Goal: Complete application form: Complete application form

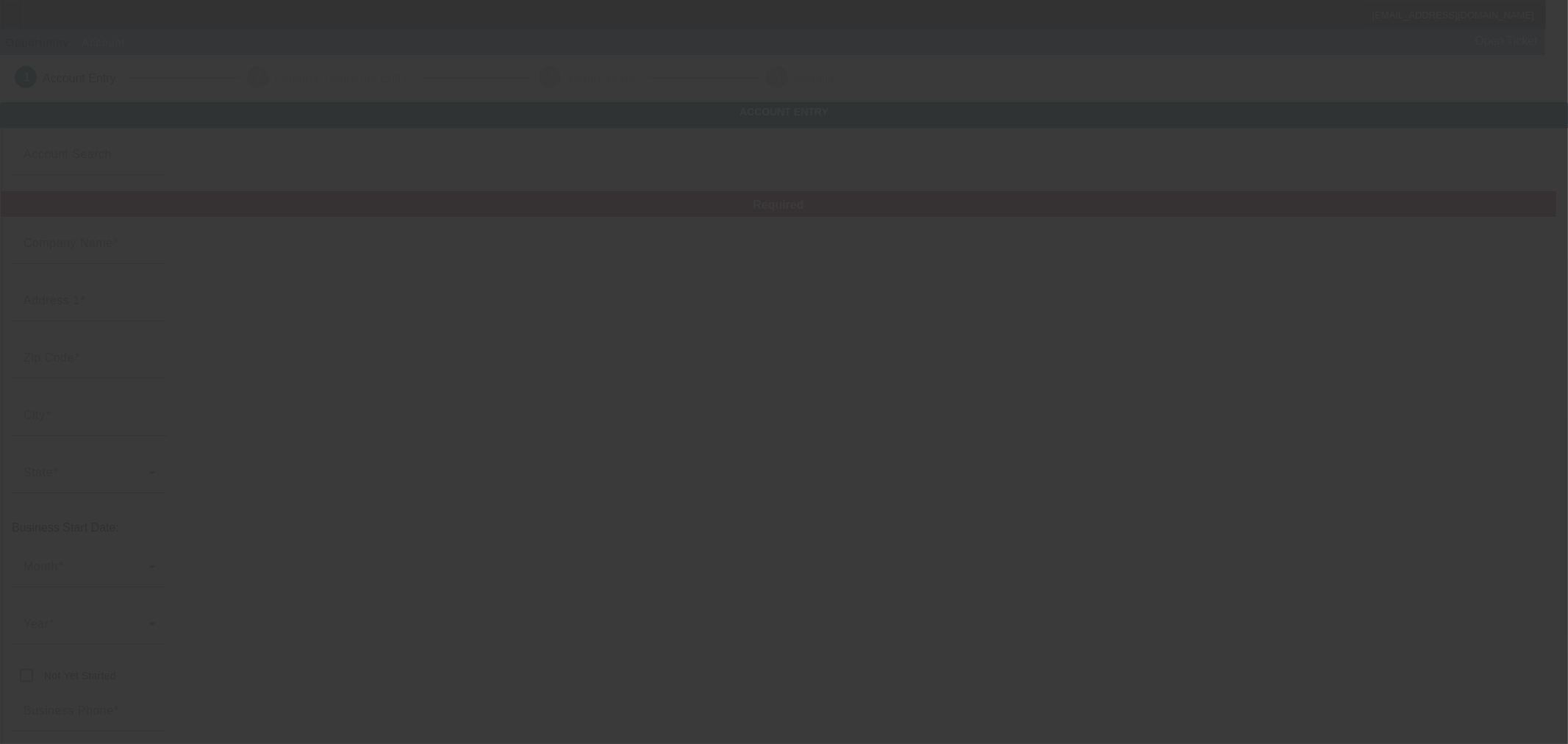
type input "[PERSON_NAME] & Sons"
type input "[PHONE_NUMBER]"
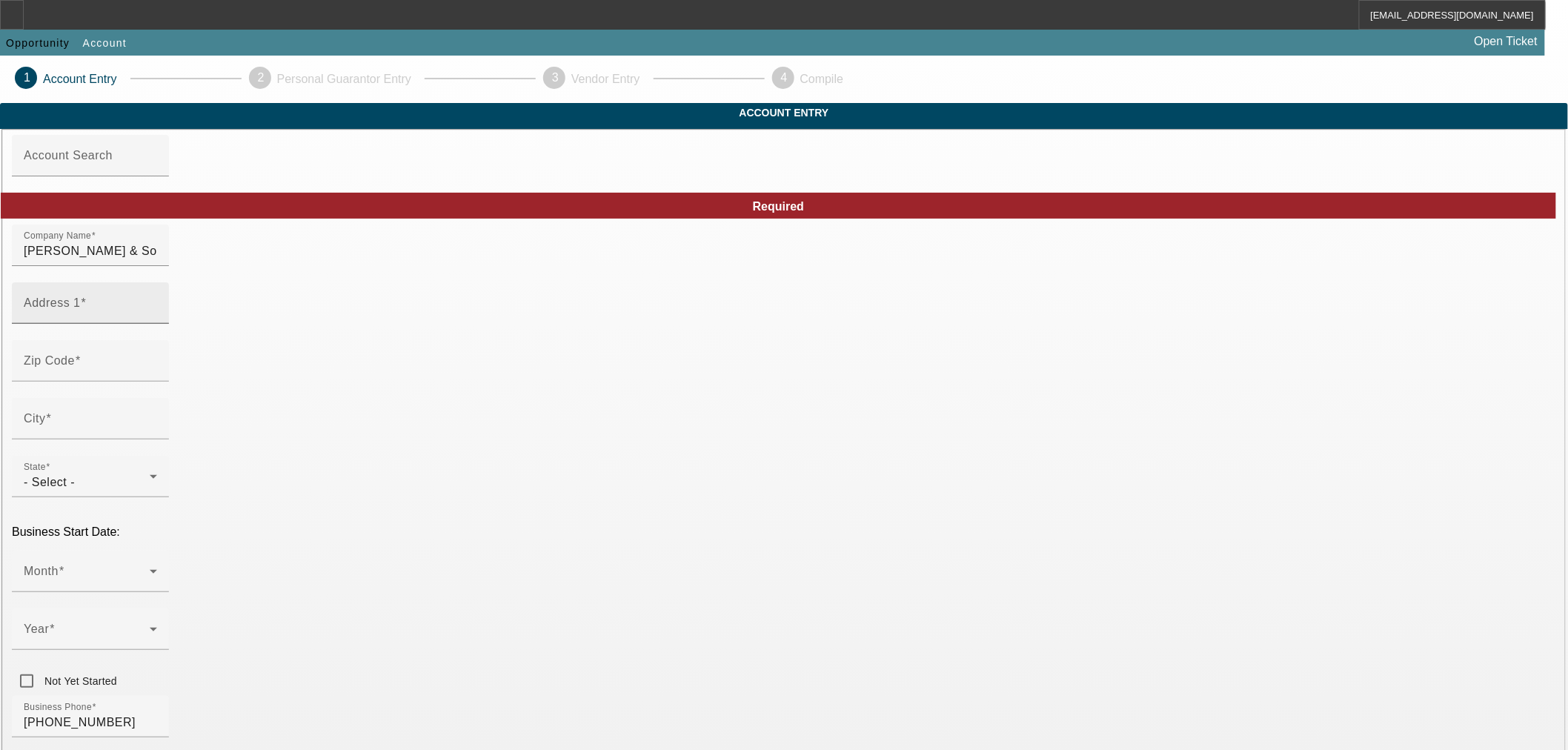
click at [80, 309] on mat-label "Address 1" at bounding box center [52, 303] width 57 height 13
click at [157, 317] on input "Address 1" at bounding box center [90, 309] width 133 height 18
paste input "35 briarleigh drive"
type input "35 briarleigh drive"
click at [157, 368] on div "Zip Code" at bounding box center [90, 361] width 133 height 42
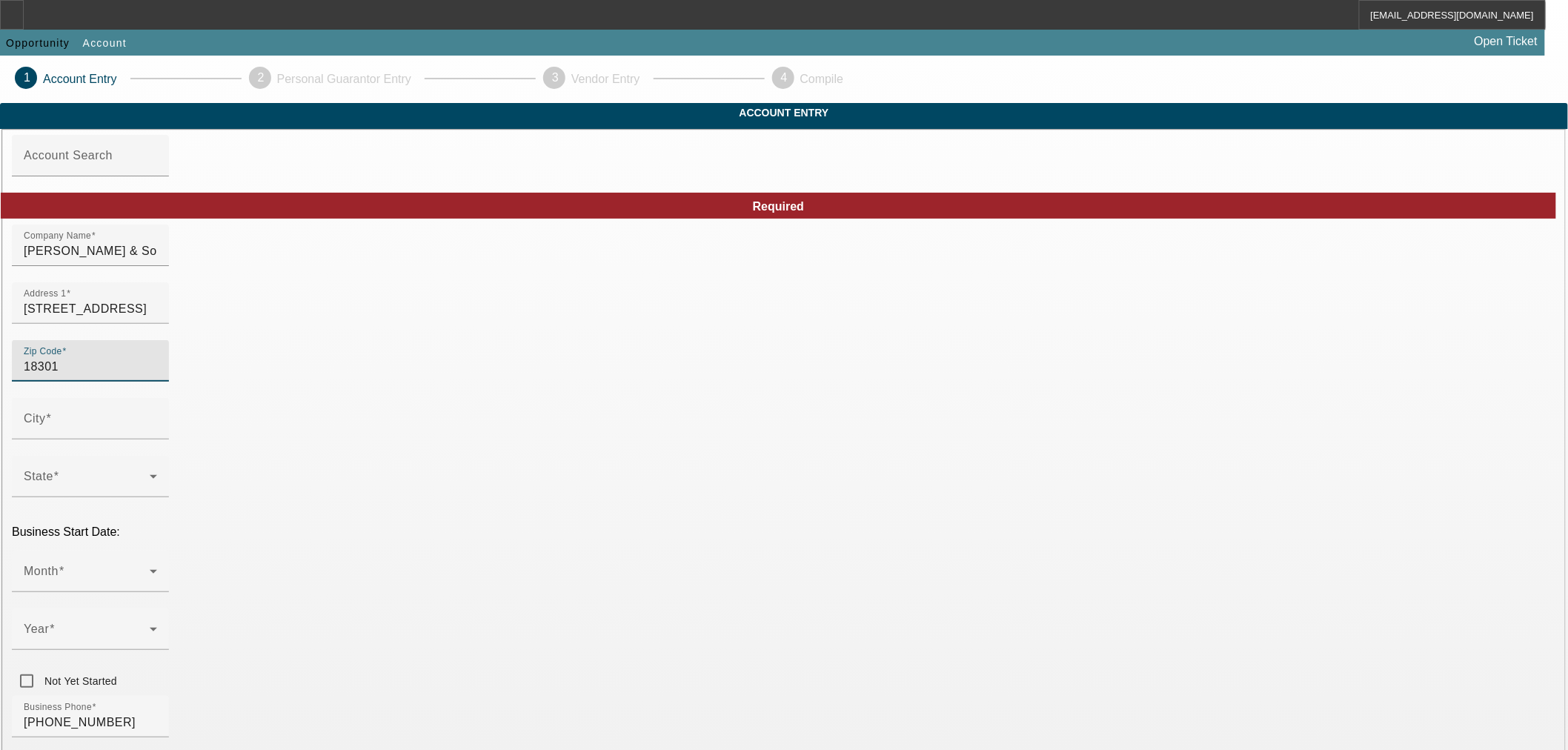
type input "18301"
type input "East Stroudsburg"
type input "Monroe"
click at [634, 398] on div "Zip Code 18301" at bounding box center [784, 369] width 1545 height 58
click at [150, 568] on span at bounding box center [87, 577] width 126 height 18
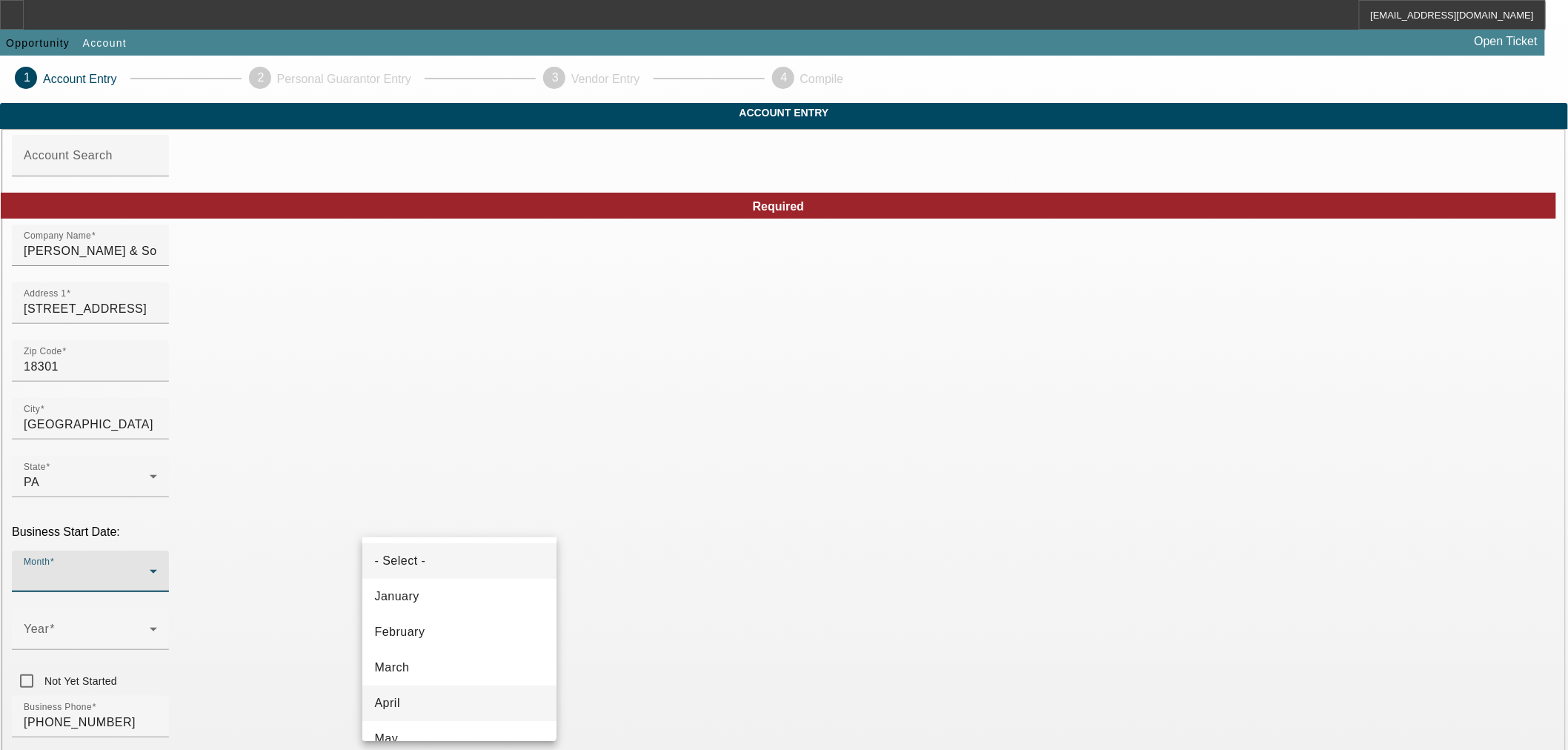
click at [443, 708] on mat-option "April" at bounding box center [459, 702] width 194 height 35
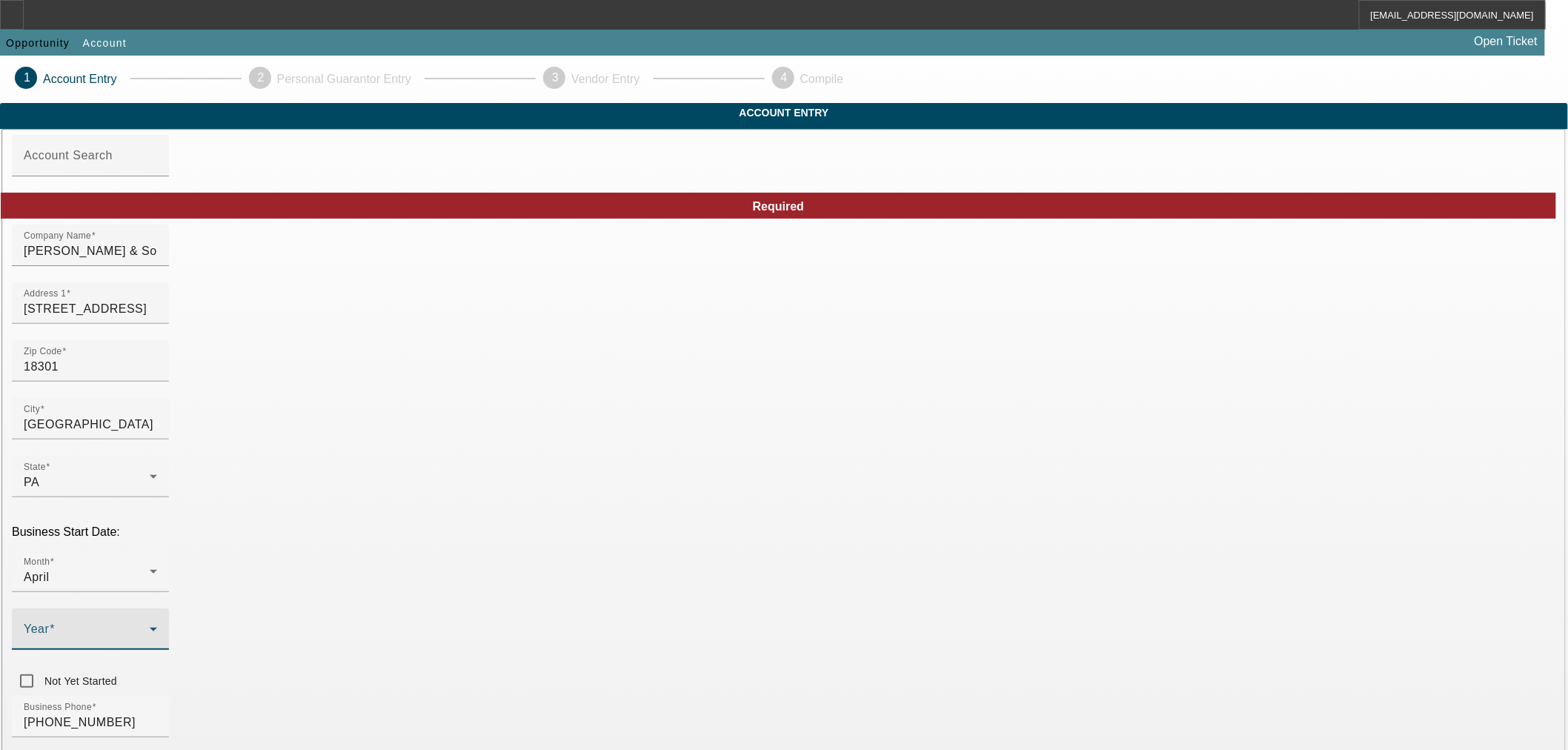
click at [163, 620] on icon at bounding box center [153, 629] width 18 height 18
click at [605, 708] on span "2024" at bounding box center [604, 702] width 29 height 18
click at [703, 696] on div "Business Phone (347) 678-3954" at bounding box center [784, 724] width 1545 height 58
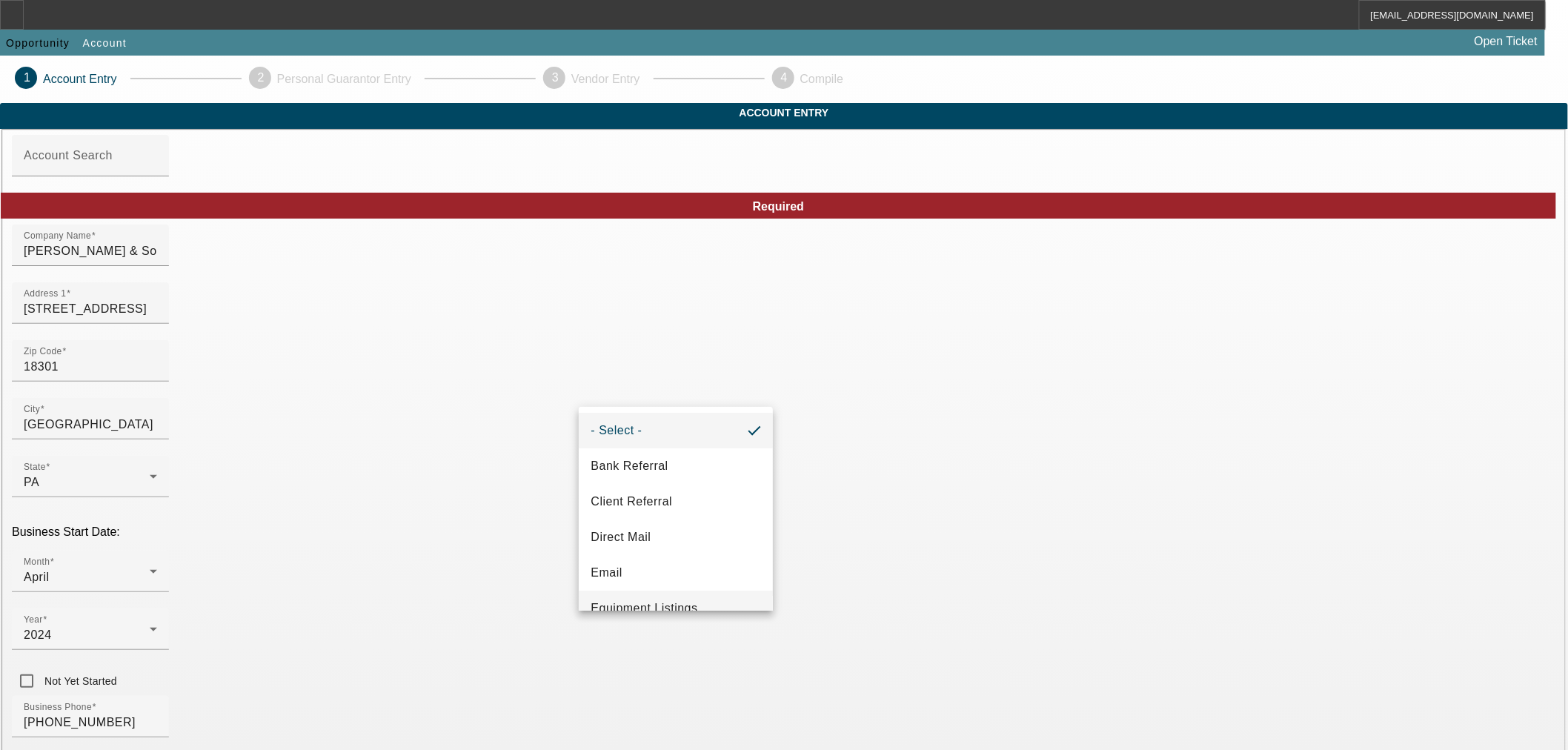
scroll to position [247, 0]
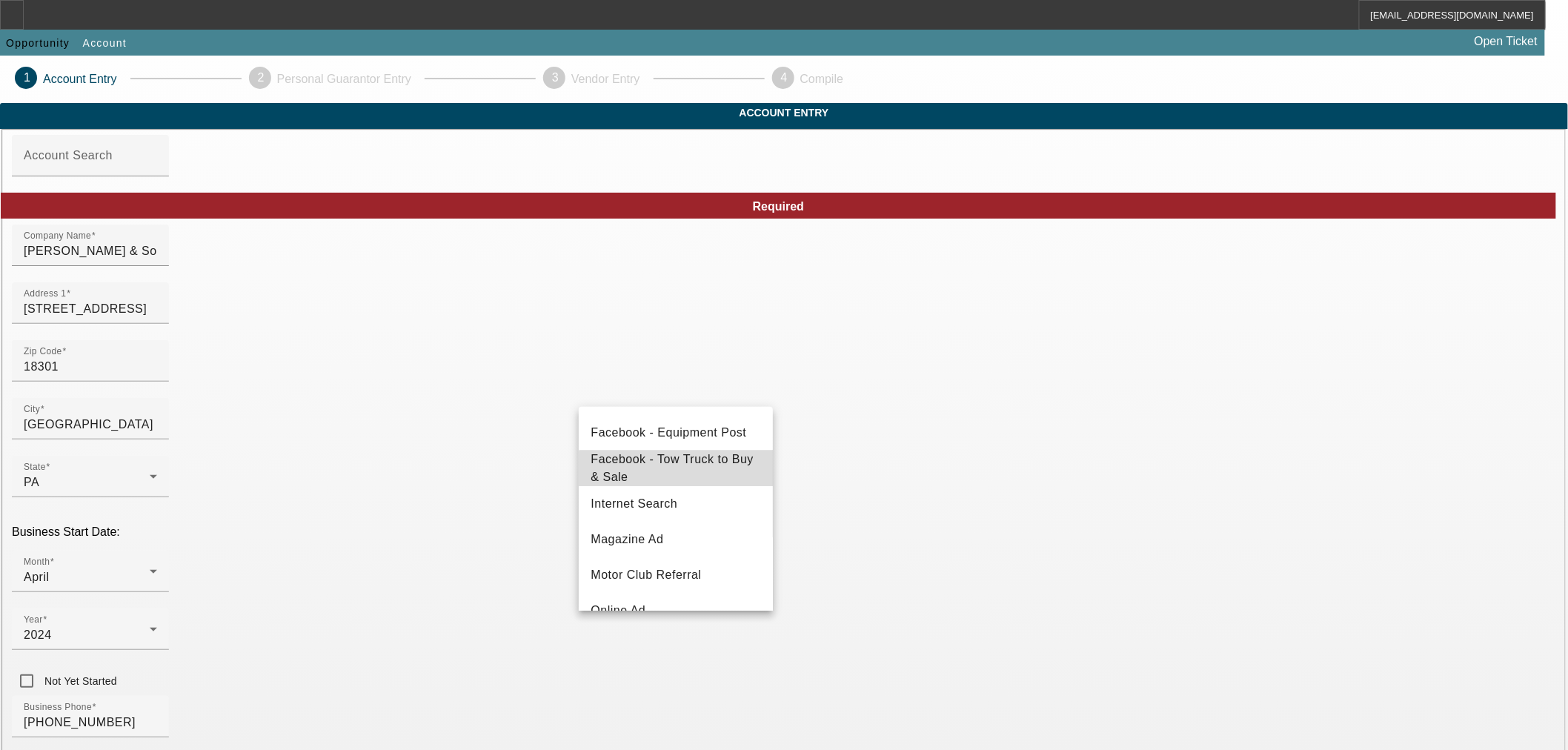
click at [687, 484] on span "Facebook - Tow Truck to Buy & Sale" at bounding box center [675, 468] width 170 height 35
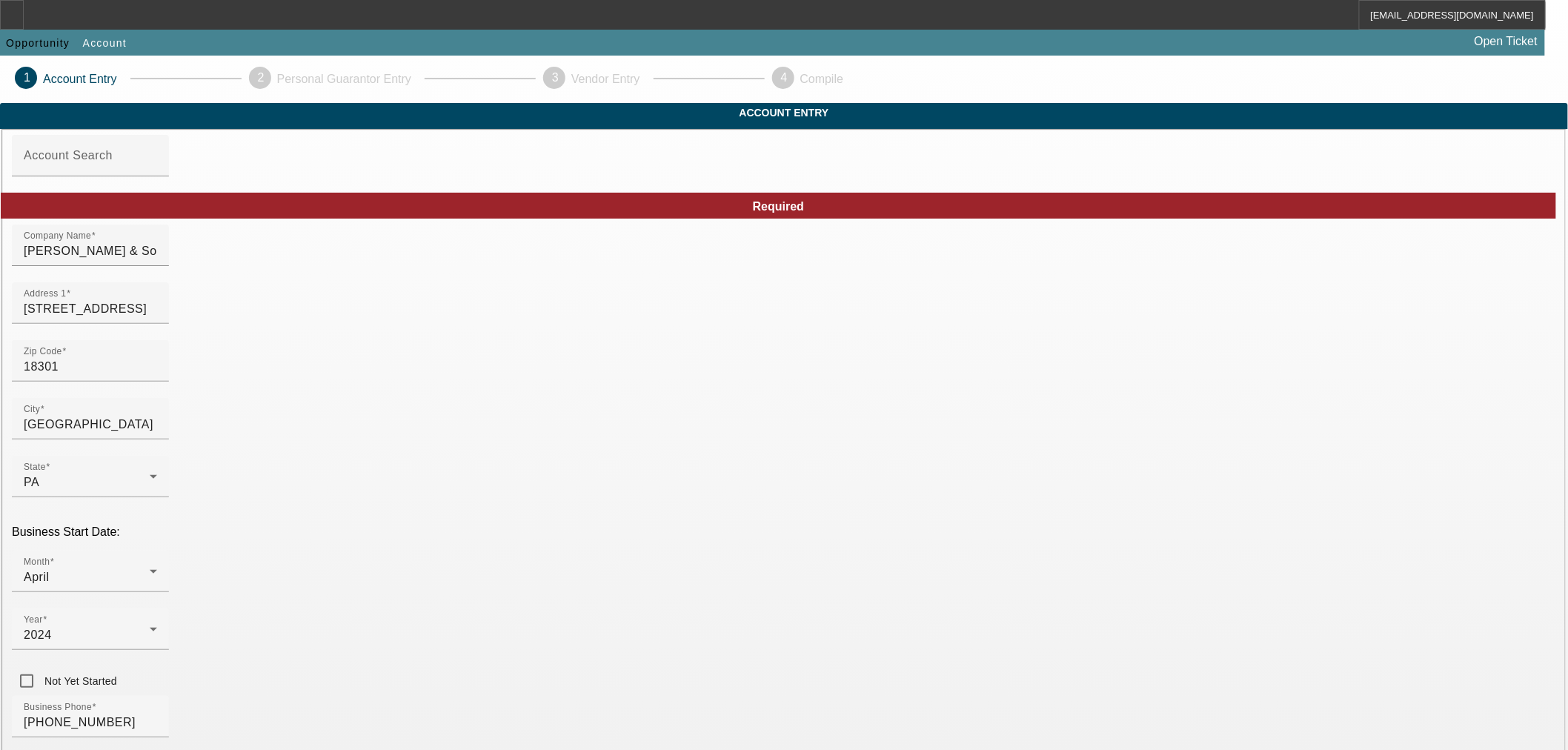
click at [688, 696] on div "Business Phone (347) 678-3954" at bounding box center [784, 724] width 1545 height 58
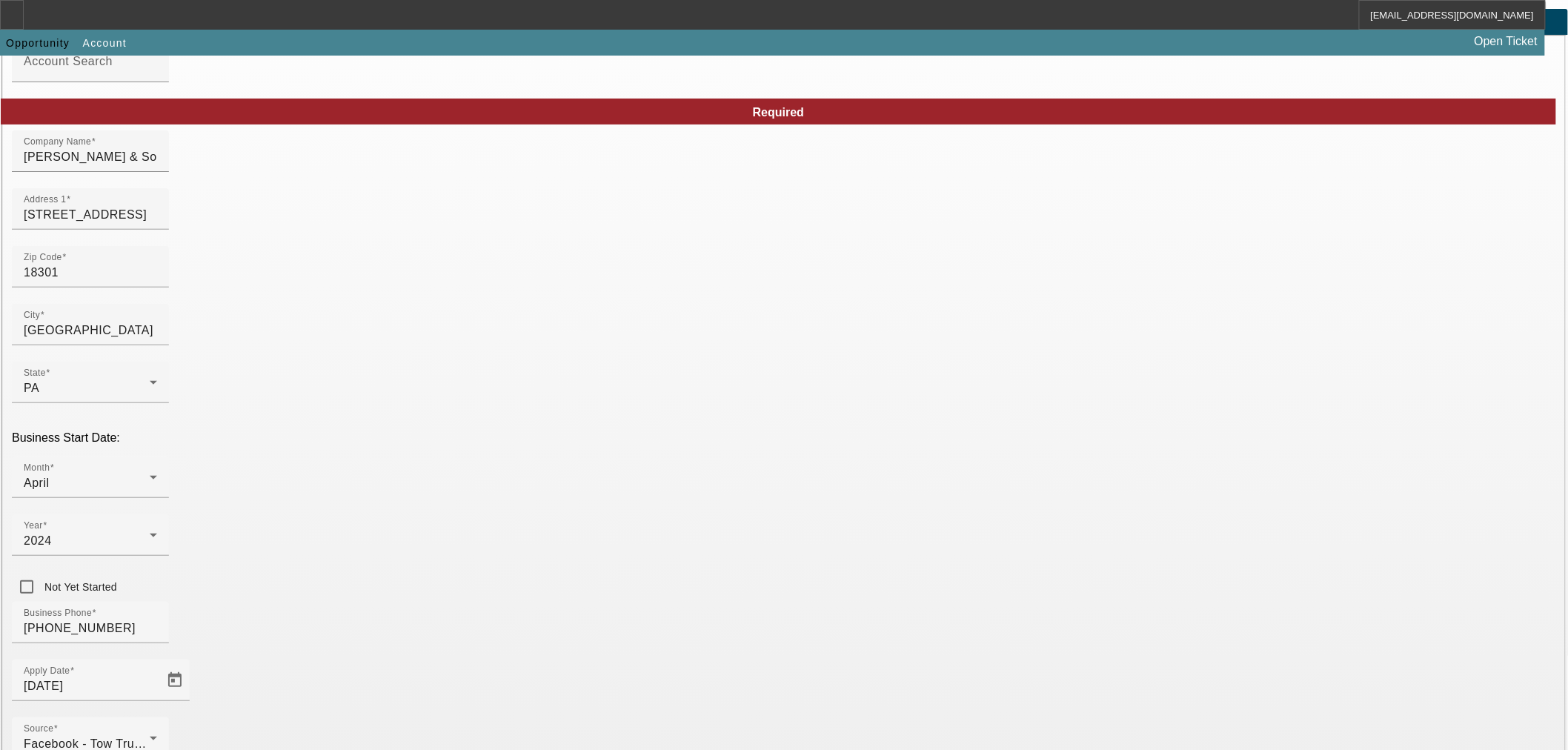
scroll to position [172, 0]
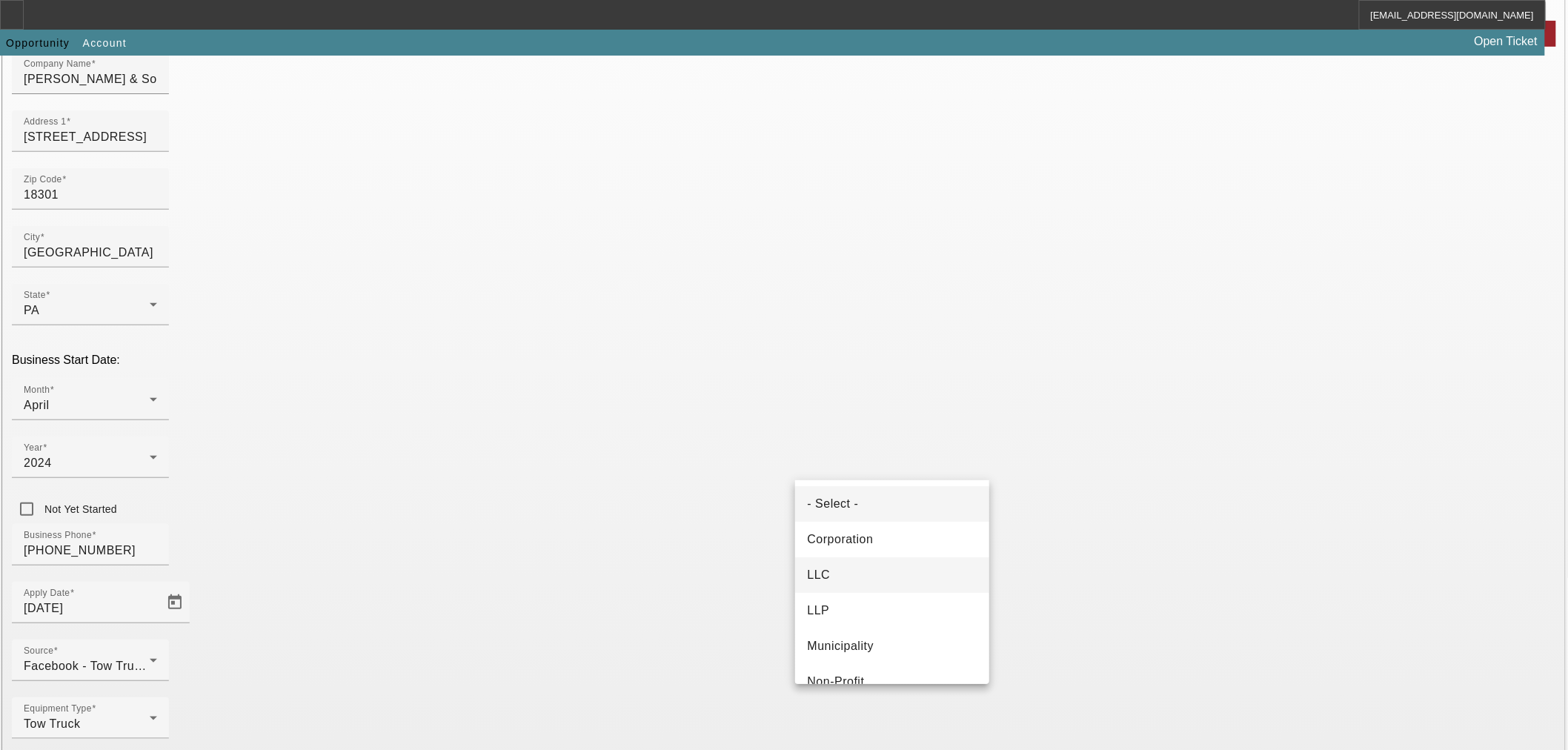
click at [860, 568] on mat-option "LLC" at bounding box center [892, 574] width 194 height 35
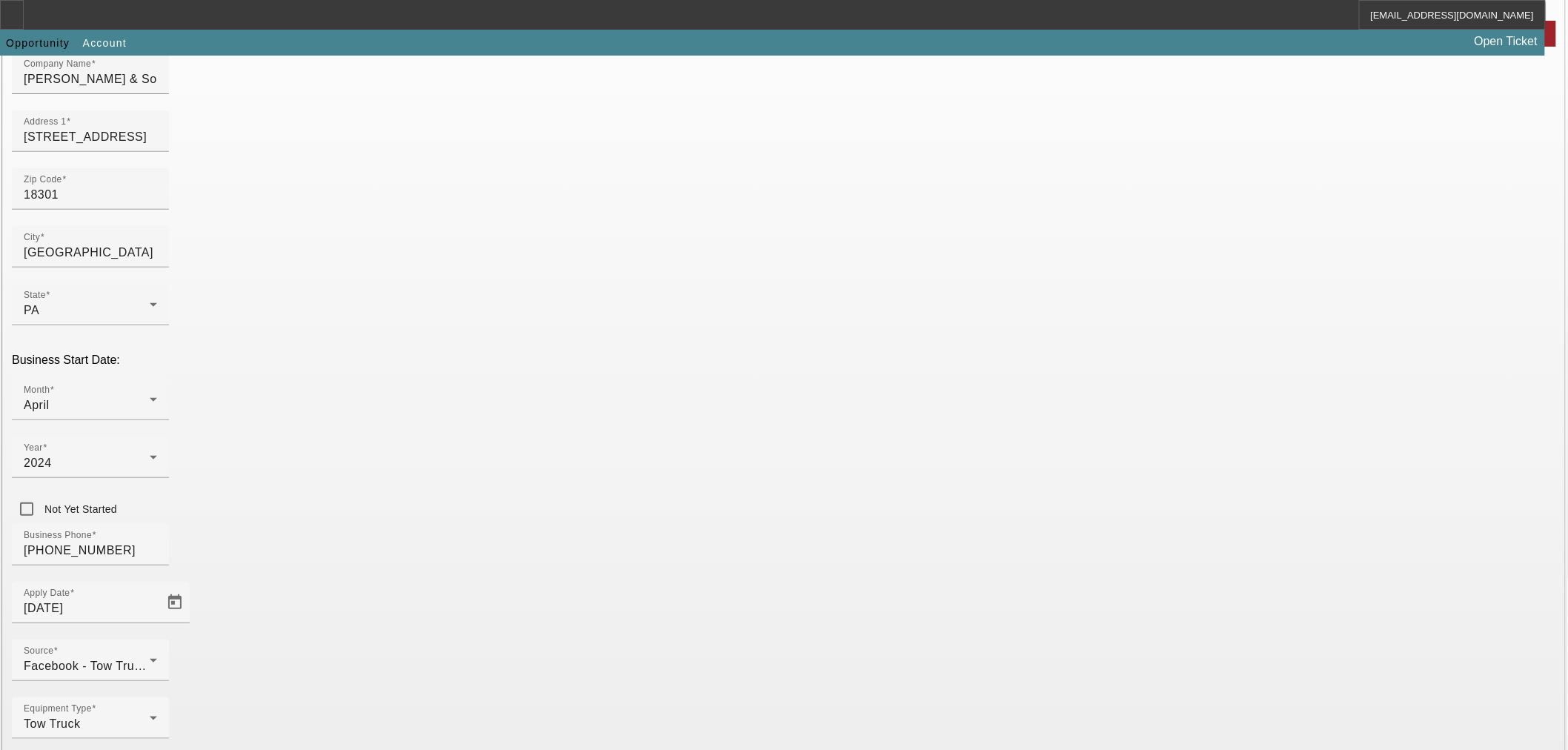
drag, startPoint x: 1067, startPoint y: 457, endPoint x: 1060, endPoint y: 433, distance: 25.0
paste input "991200568"
type input "991200568"
drag, startPoint x: 1057, startPoint y: 415, endPoint x: 1076, endPoint y: 476, distance: 63.9
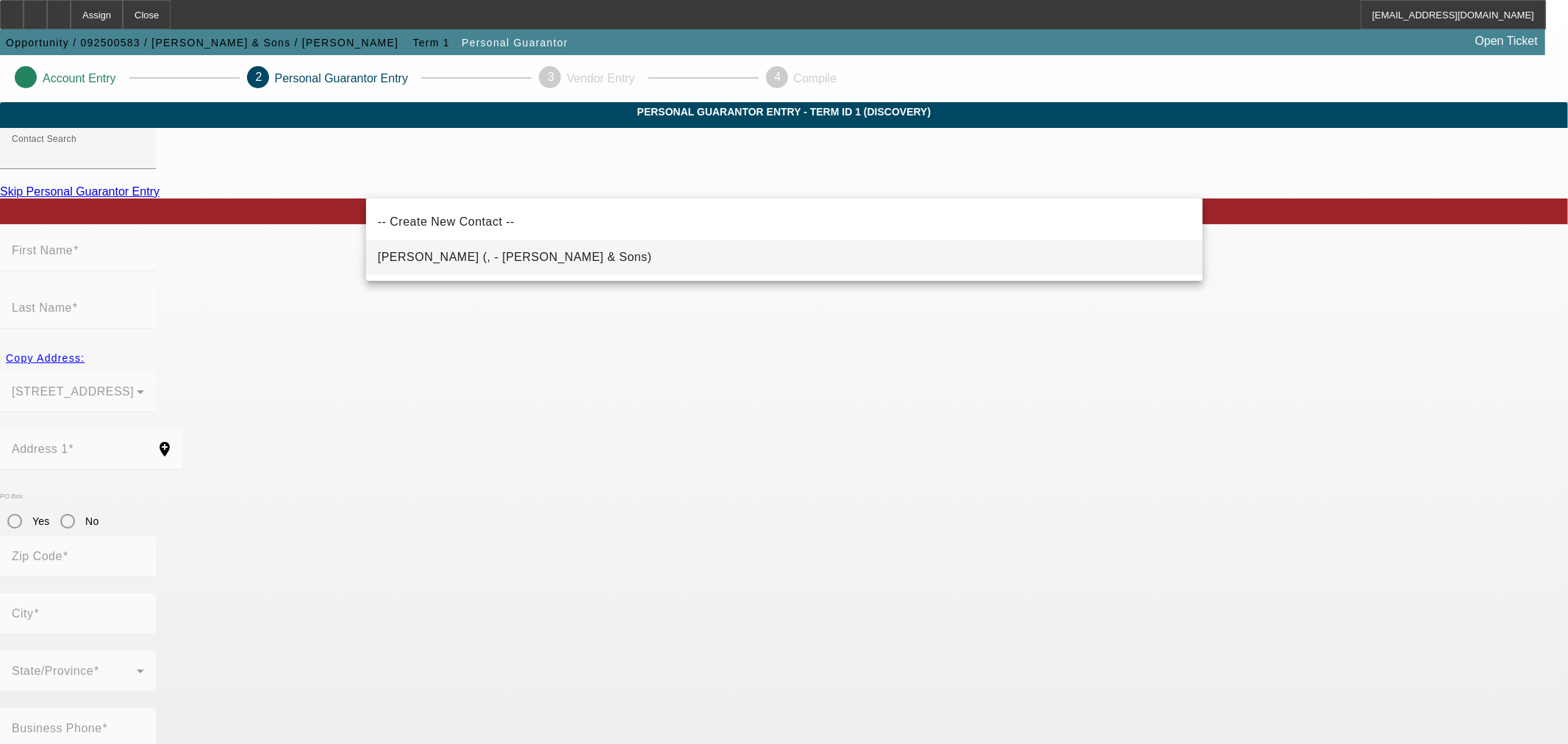
click at [570, 265] on mat-option "Ramos, Miguel (, - Ramos & Sons)" at bounding box center [784, 257] width 836 height 35
type input "Ramos, Miguel (, - Ramos & Sons)"
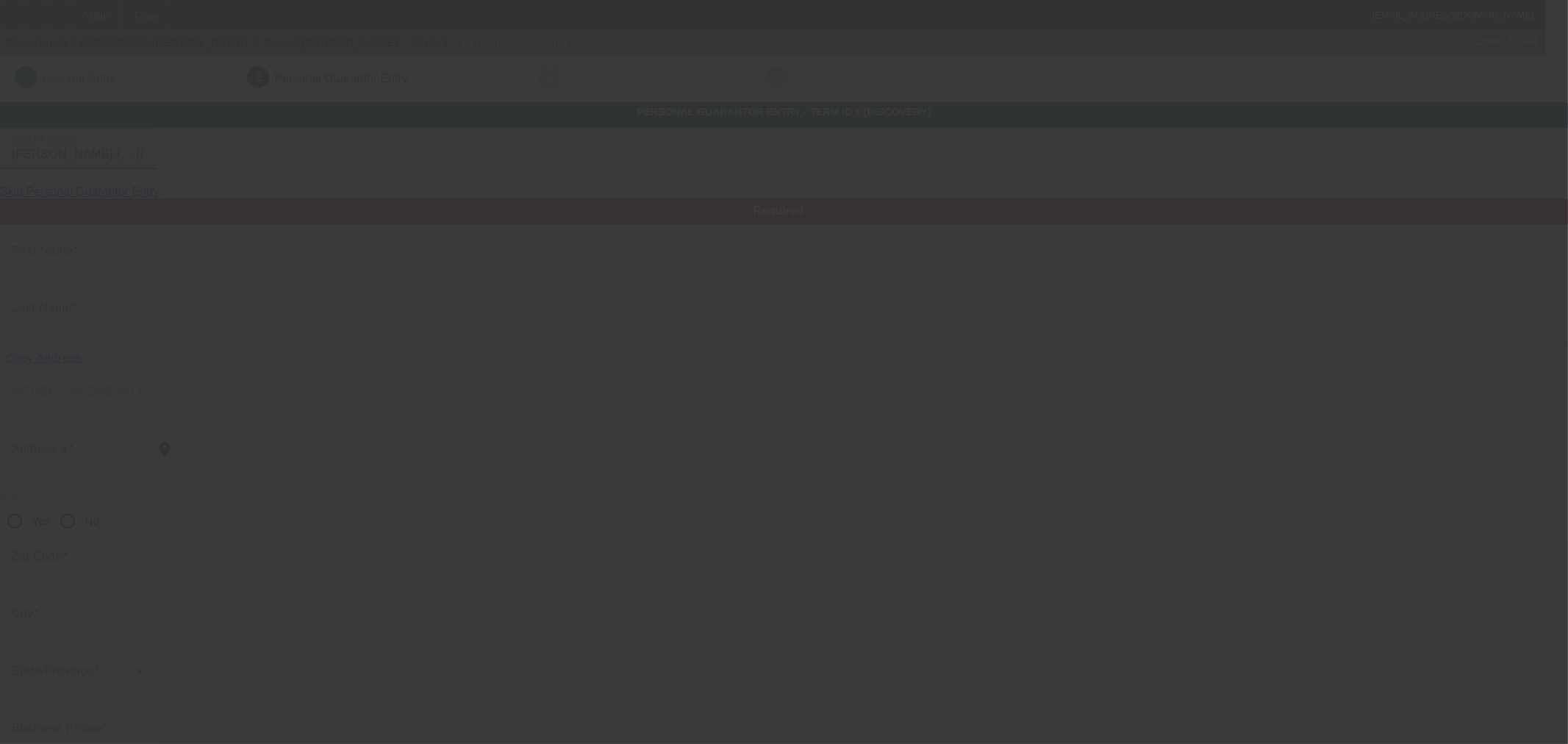
type input "Miguel"
type input "Ramos"
radio input "true"
type input "[PHONE_NUMBER]"
type input "Ramosandsonsllc22@gmail.com"
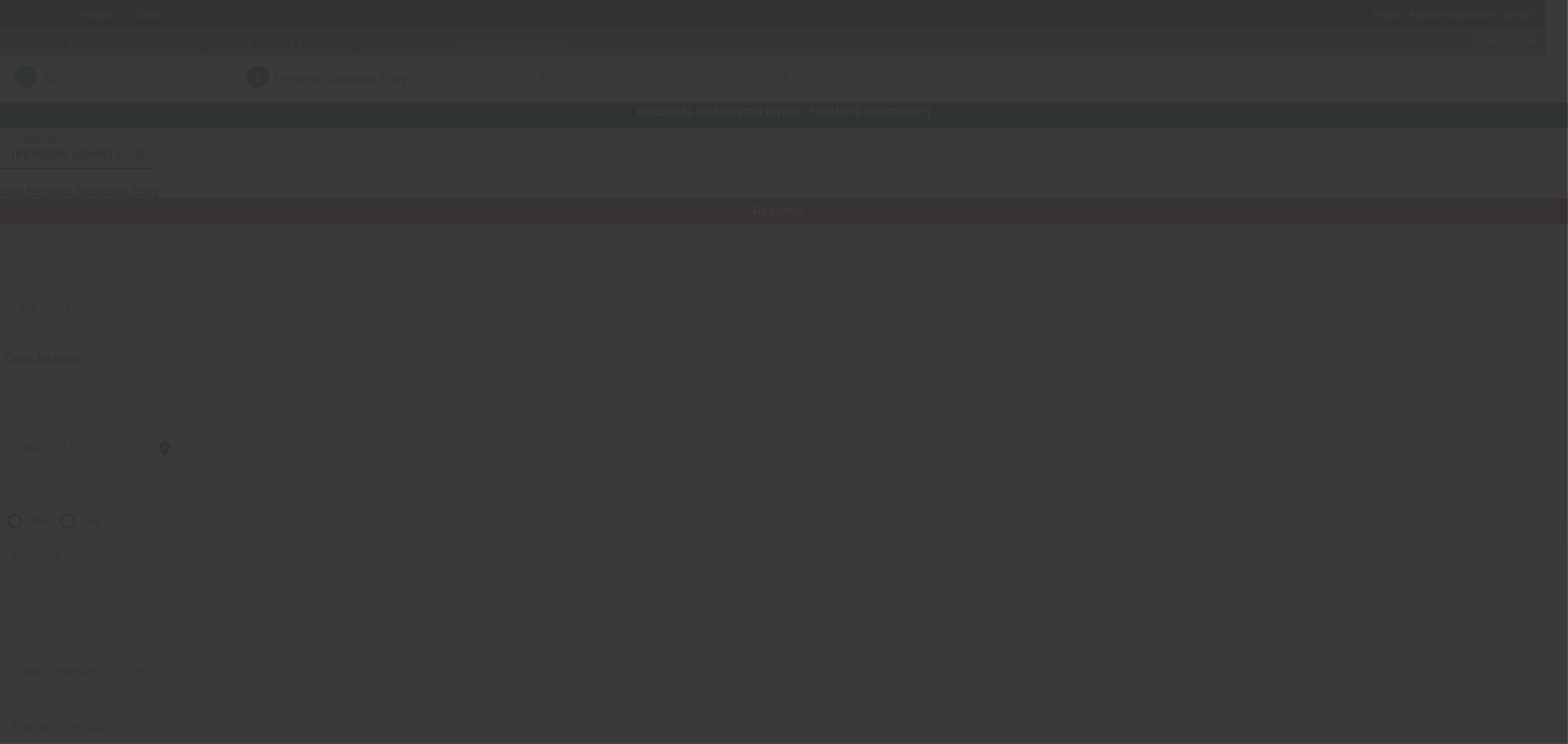
type input "[PHONE_NUMBER]"
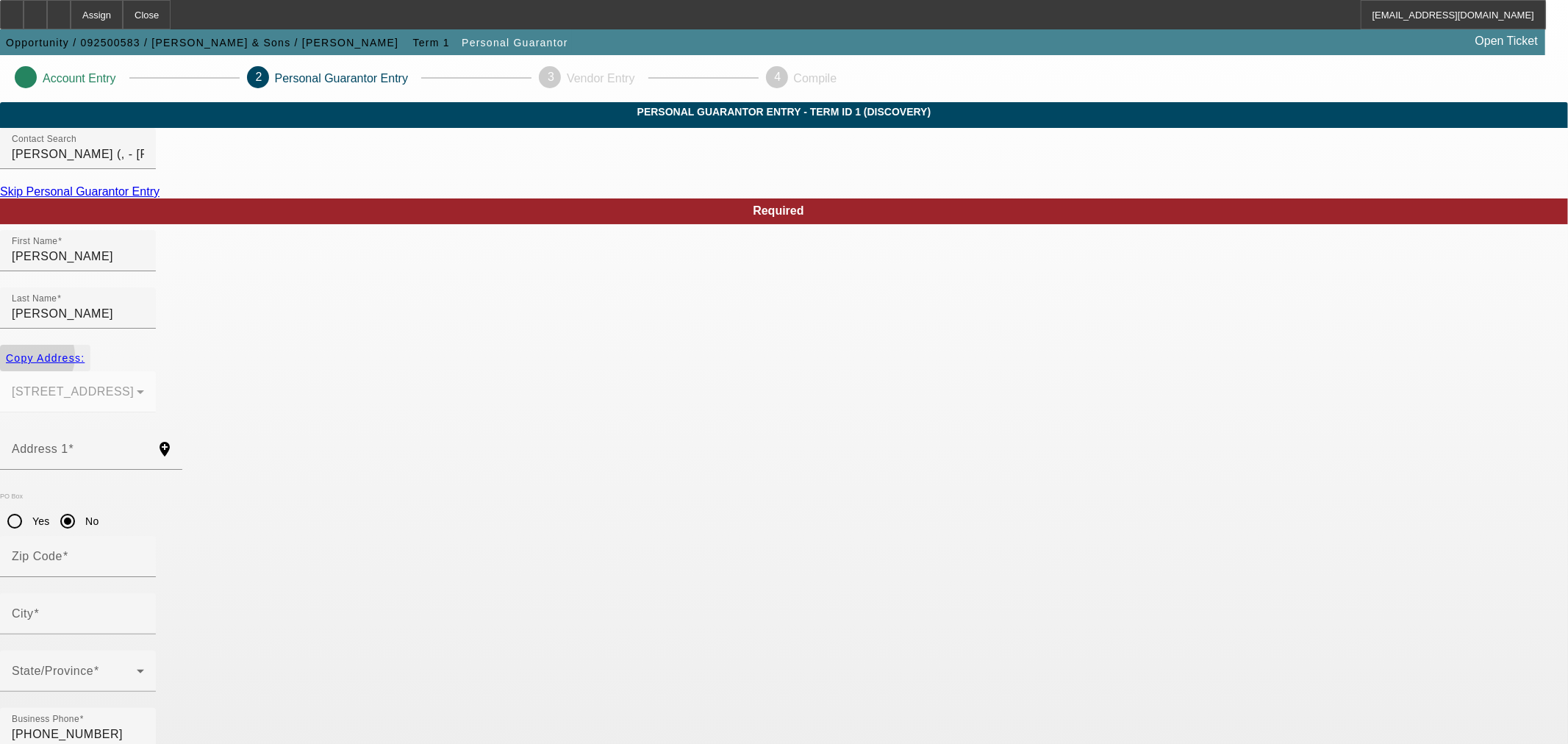
click at [84, 352] on span "Copy Address:" at bounding box center [46, 358] width 79 height 12
type input "35 briarleigh drive"
radio input "false"
type input "18301"
type input "East Stroudsburg"
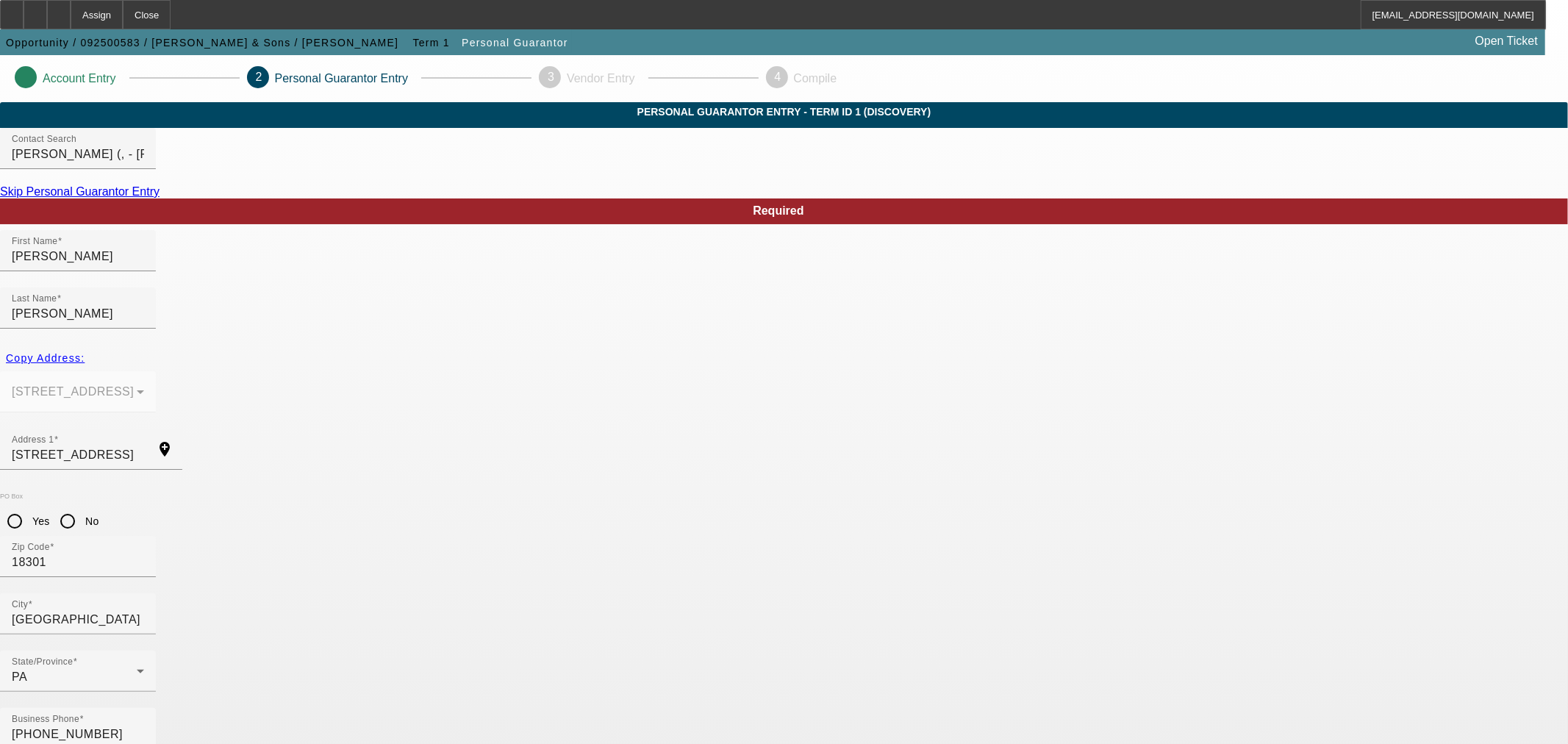
paste input "088-80-5789"
type input "088-80-5789"
type input "100"
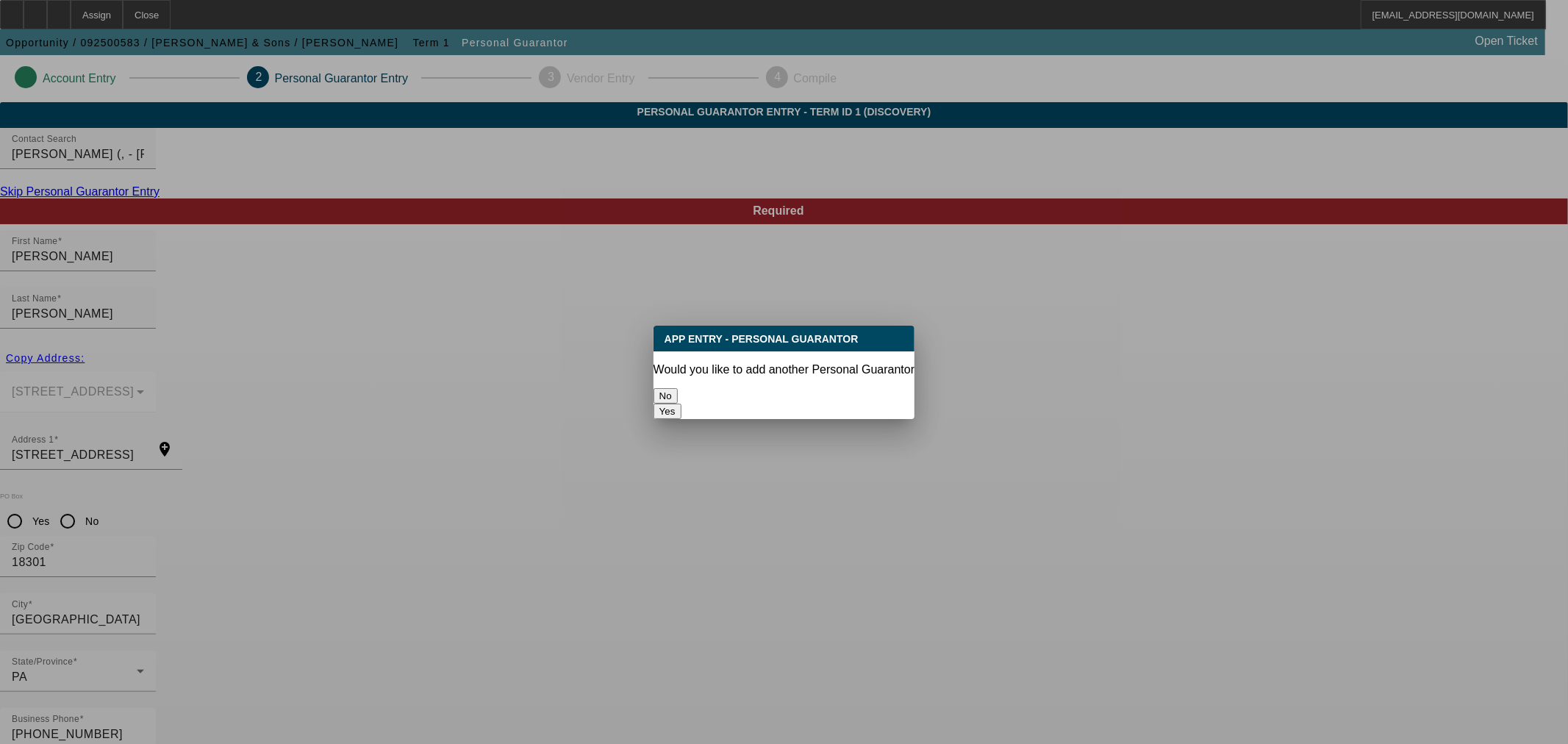
click at [678, 388] on button "No" at bounding box center [665, 396] width 24 height 15
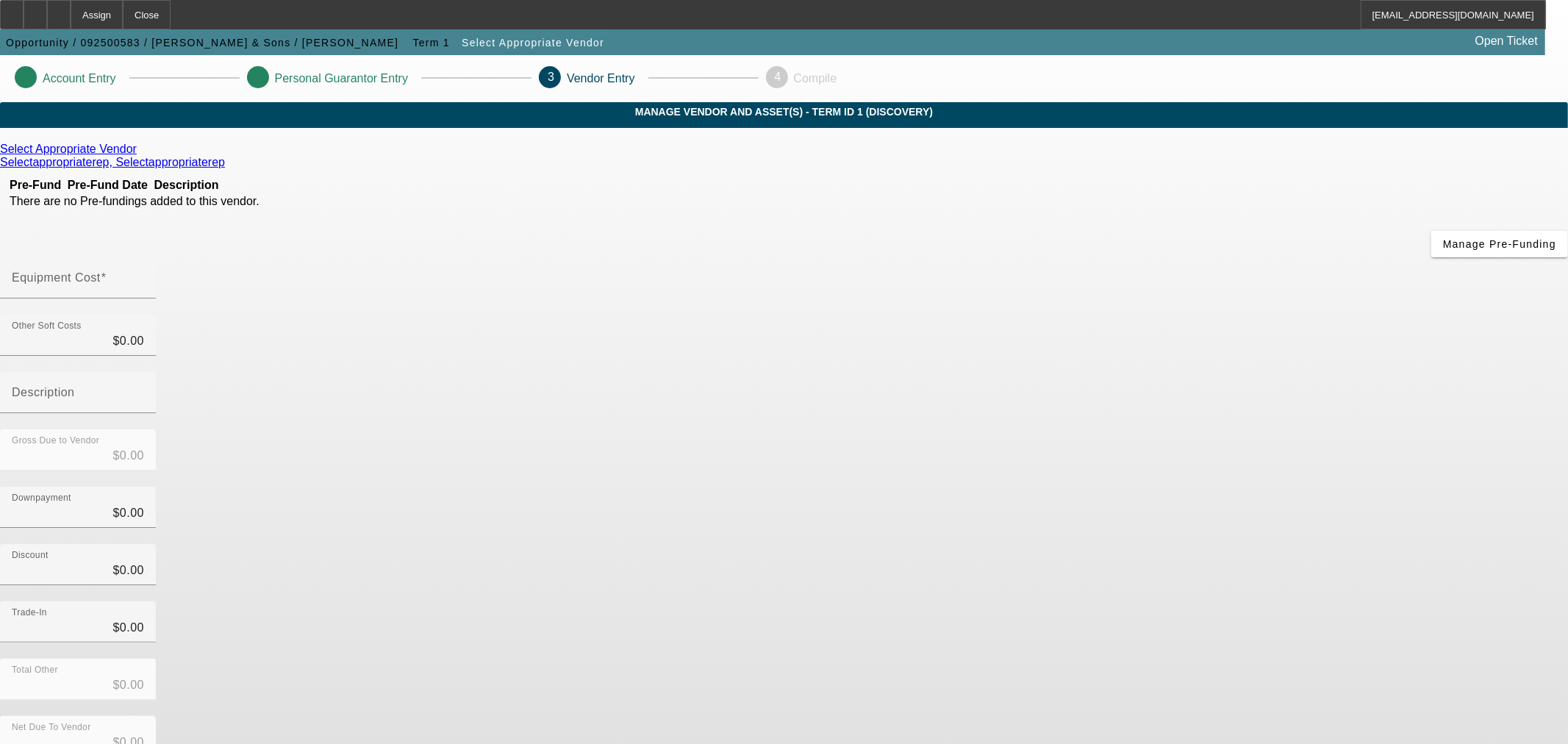
click at [141, 155] on icon at bounding box center [141, 148] width 0 height 13
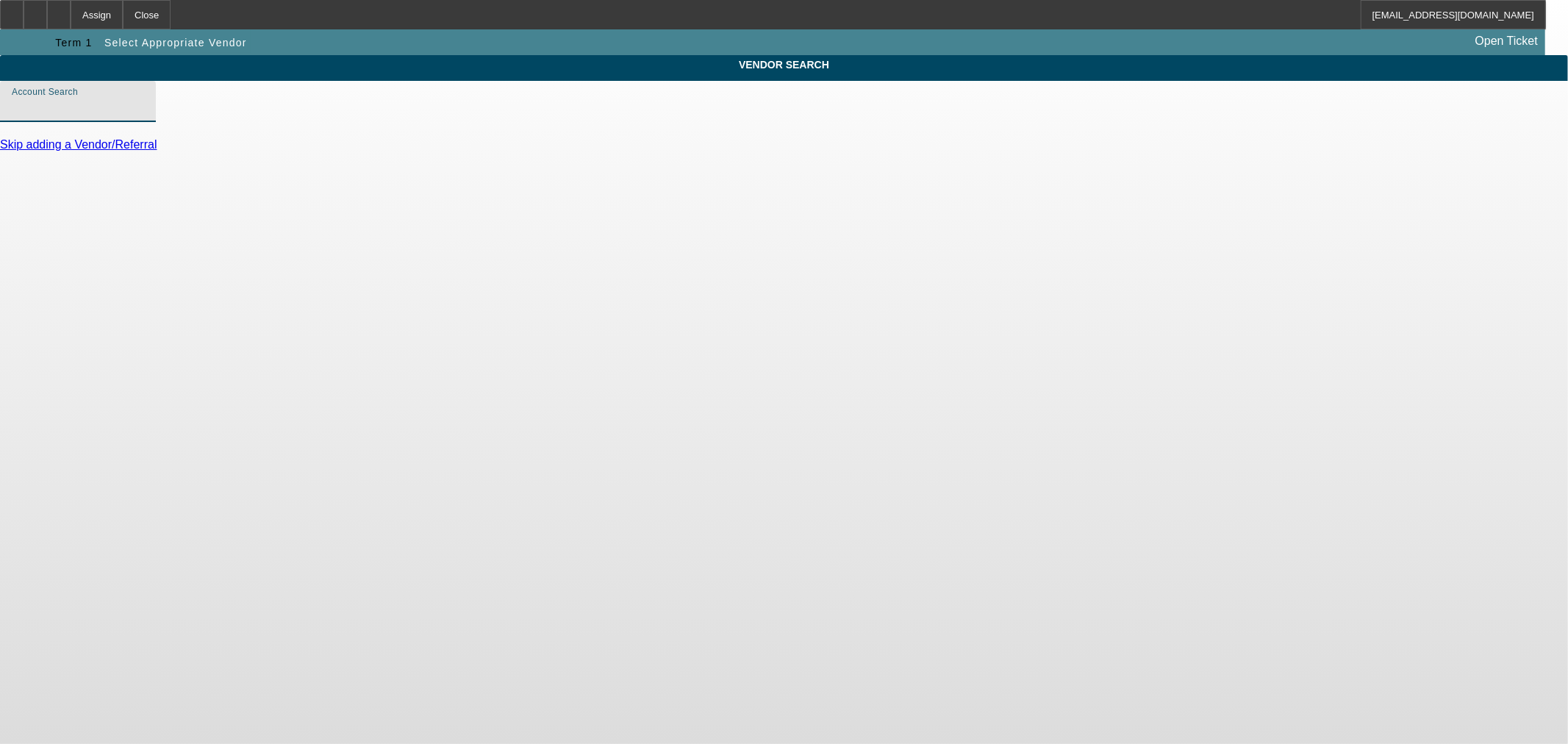
click at [144, 116] on input "Account Search" at bounding box center [78, 107] width 132 height 18
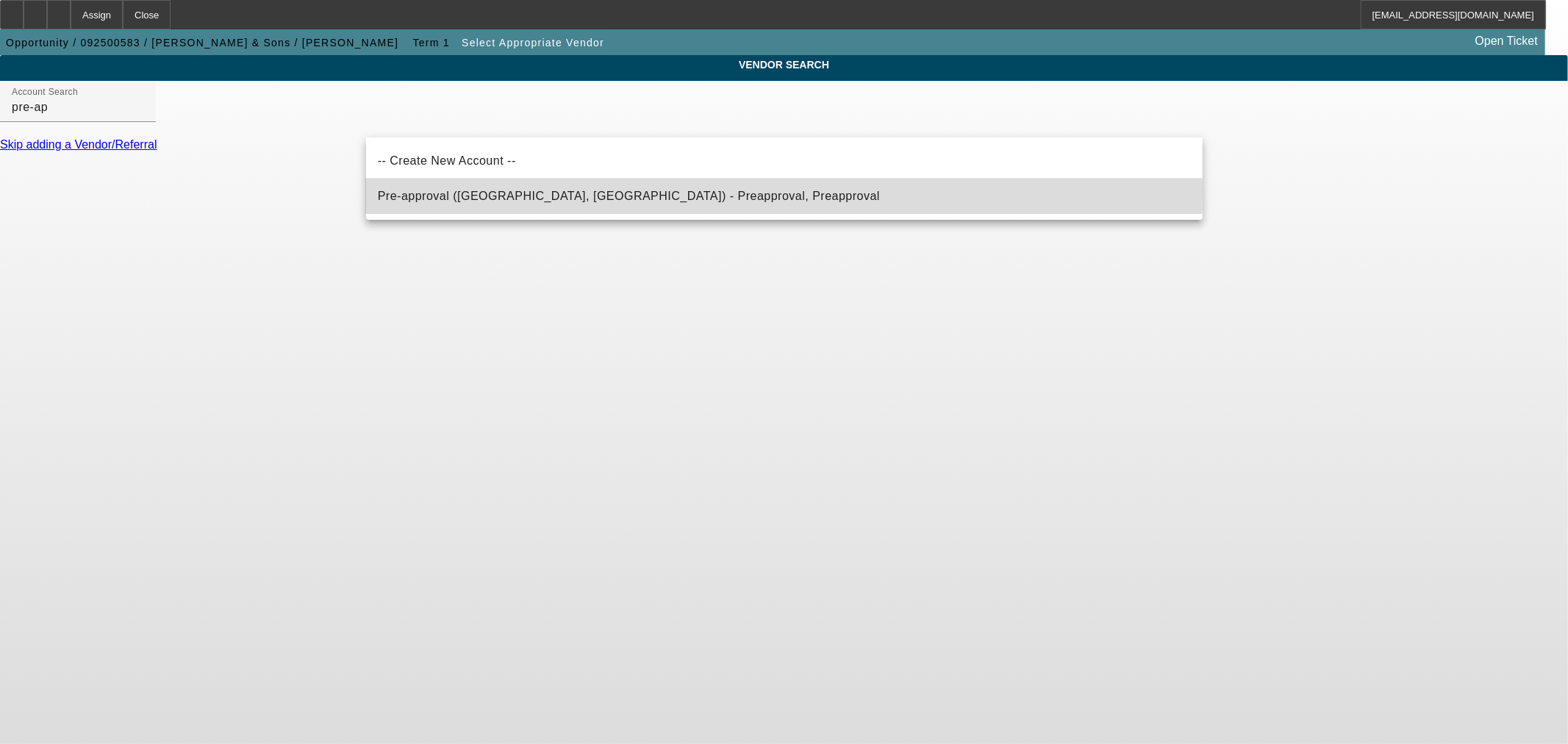
click at [611, 192] on span "Pre-approval (Northbrook, IL) - Preapproval, Preapproval" at bounding box center [629, 196] width 502 height 13
type input "Pre-approval (Northbrook, IL) - Preapproval, Preapproval"
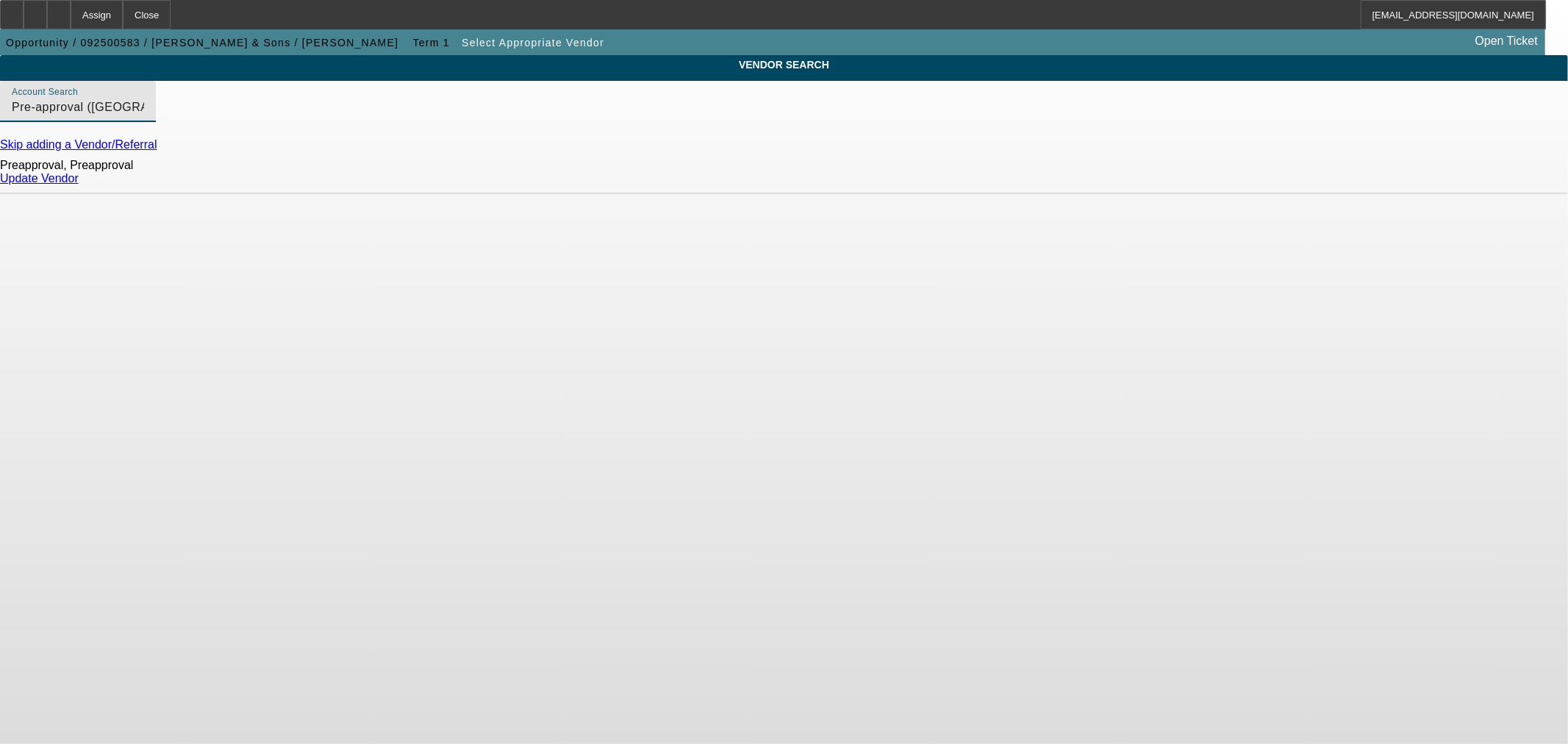
click at [79, 184] on link "Update Vendor" at bounding box center [40, 178] width 79 height 13
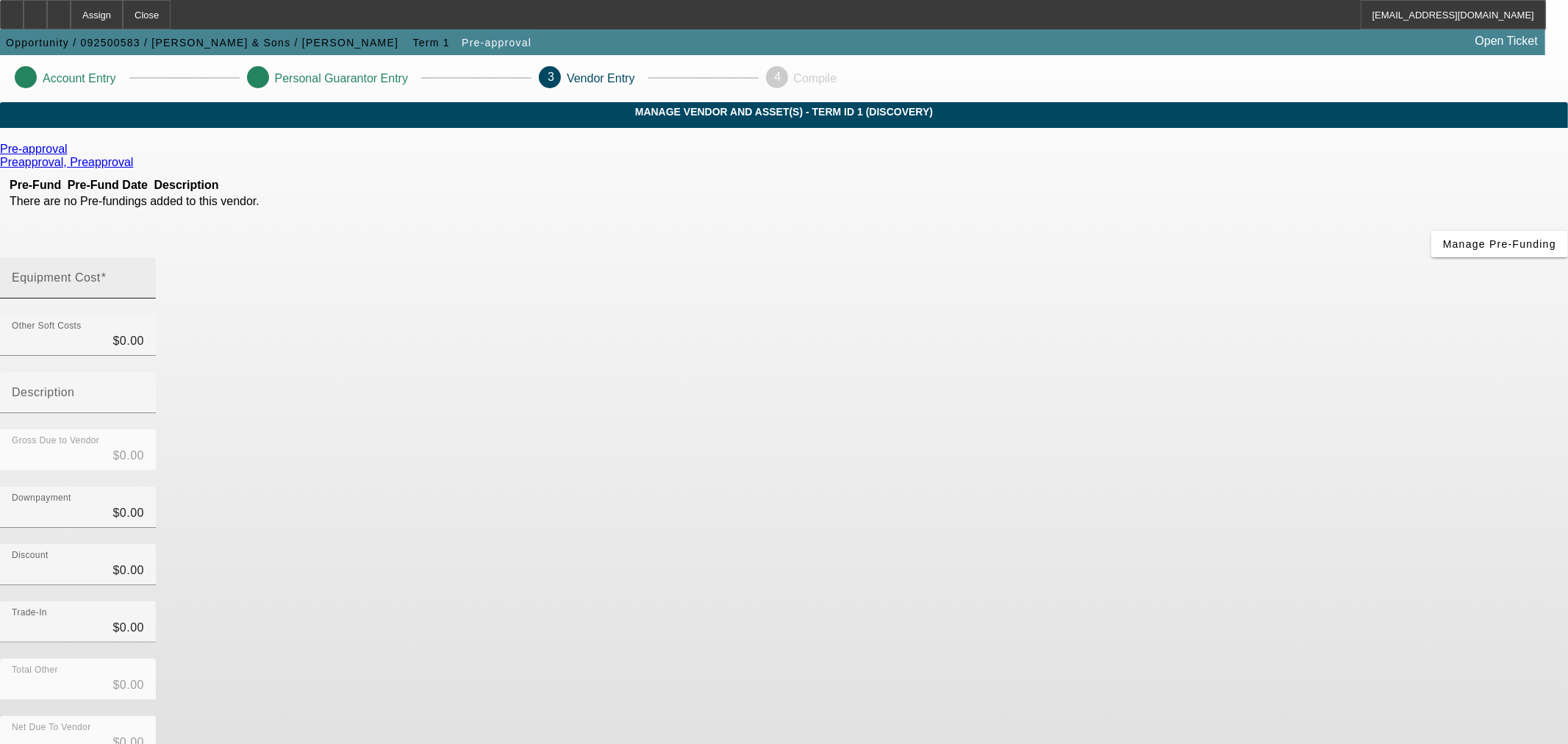
click at [144, 275] on input "Equipment Cost" at bounding box center [78, 283] width 132 height 18
type input "6"
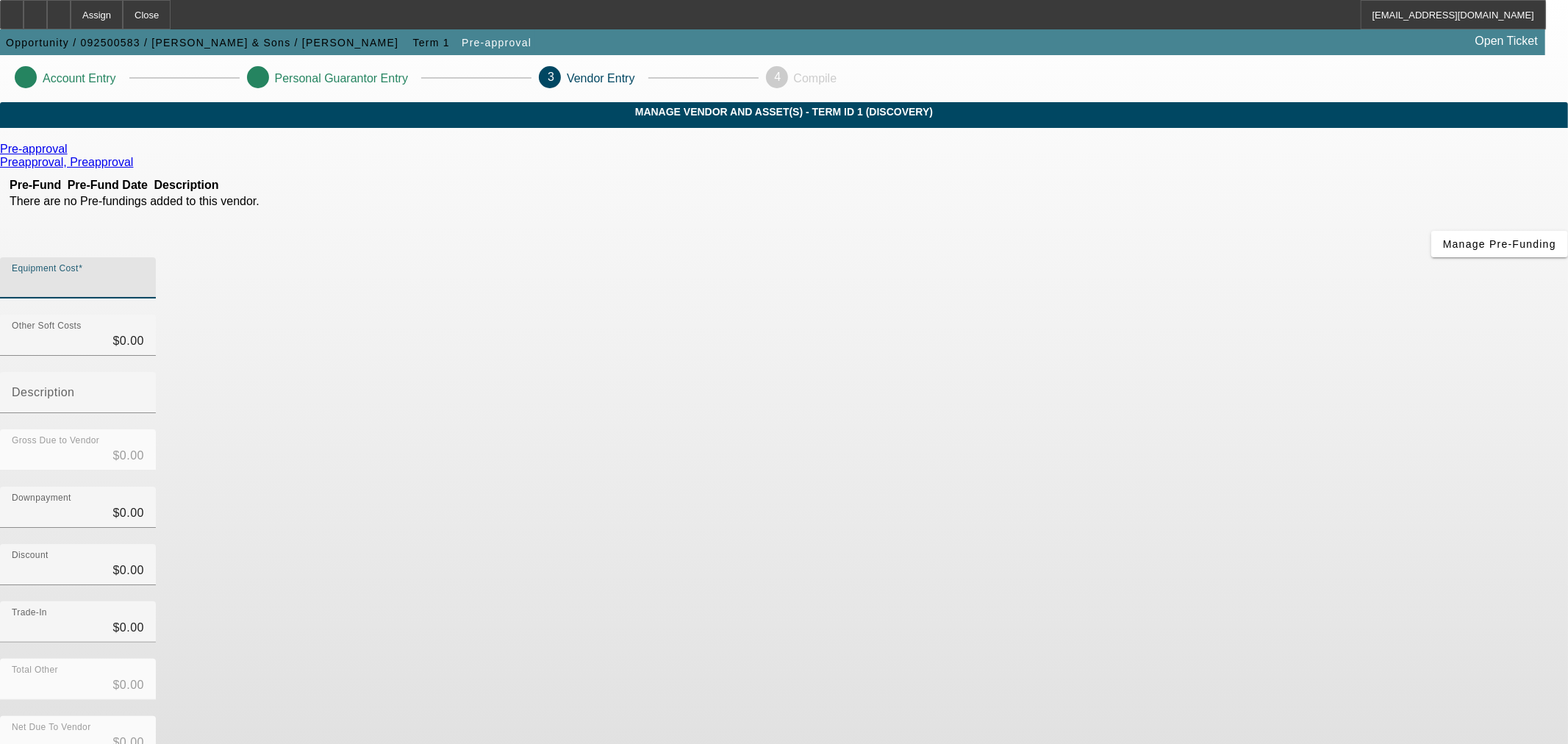
type input "$6.00"
type input "60"
type input "$60.00"
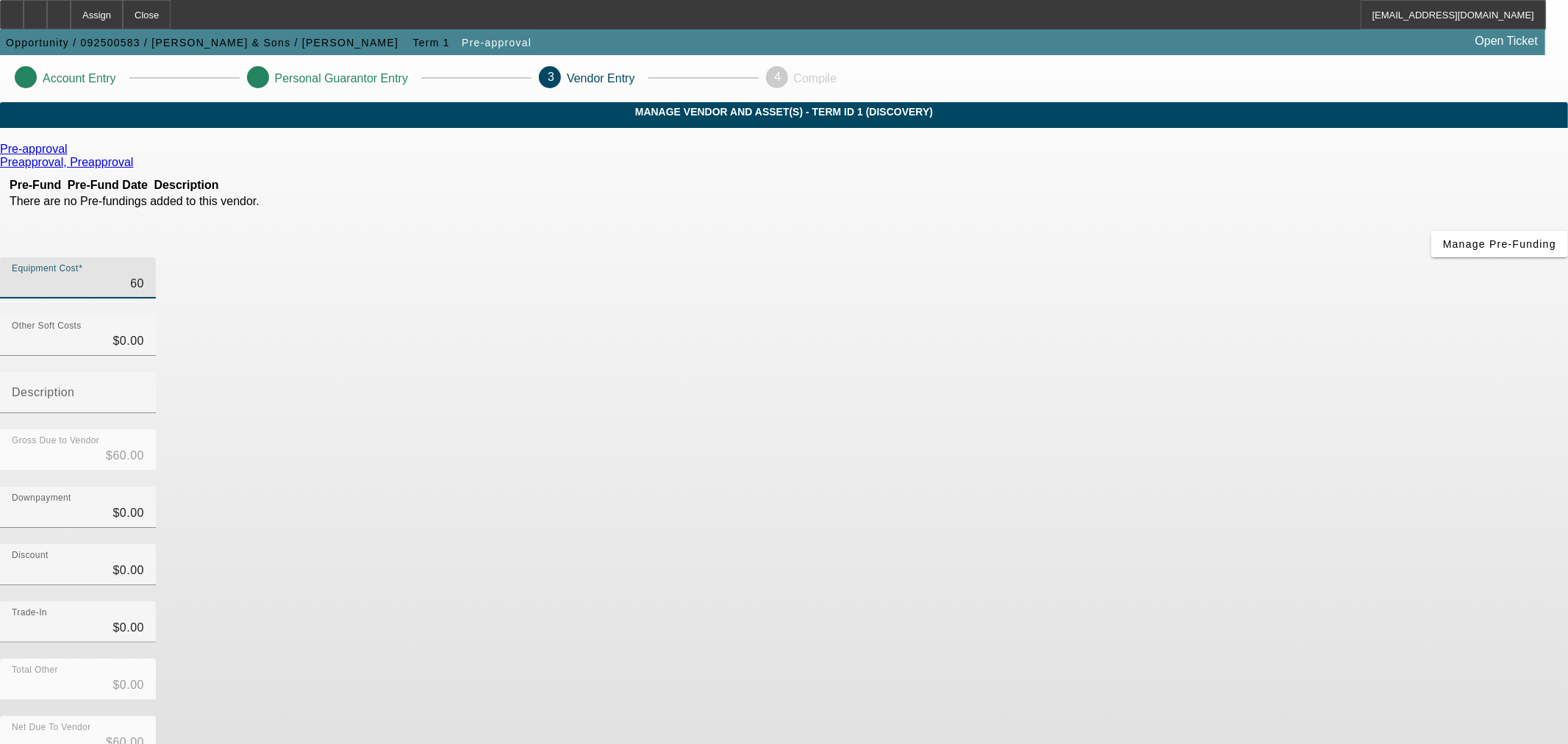
type input "600"
type input "$600.00"
type input "6000"
type input "$6,000.00"
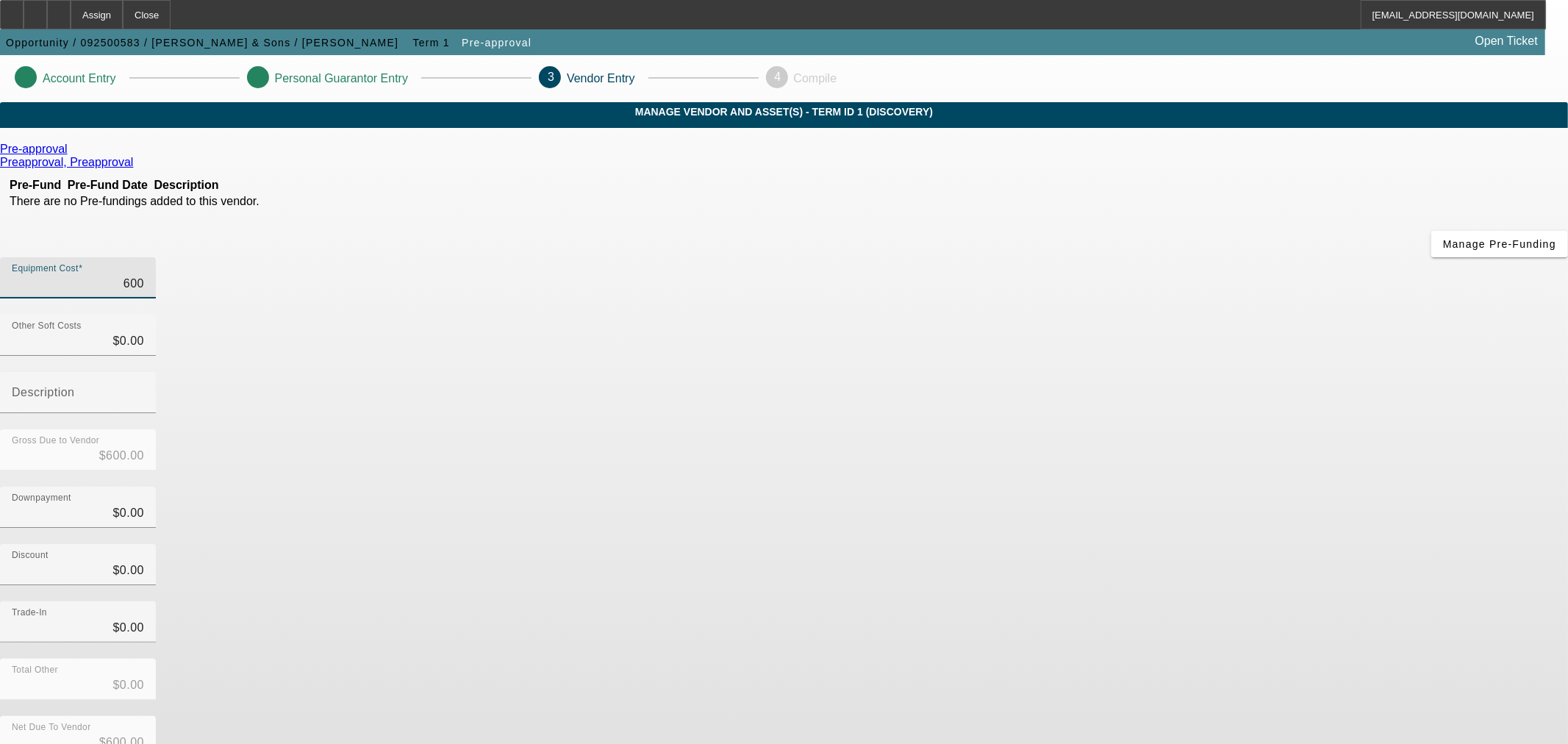
type input "$6,000.00"
type input "60000"
type input "$60,000.00"
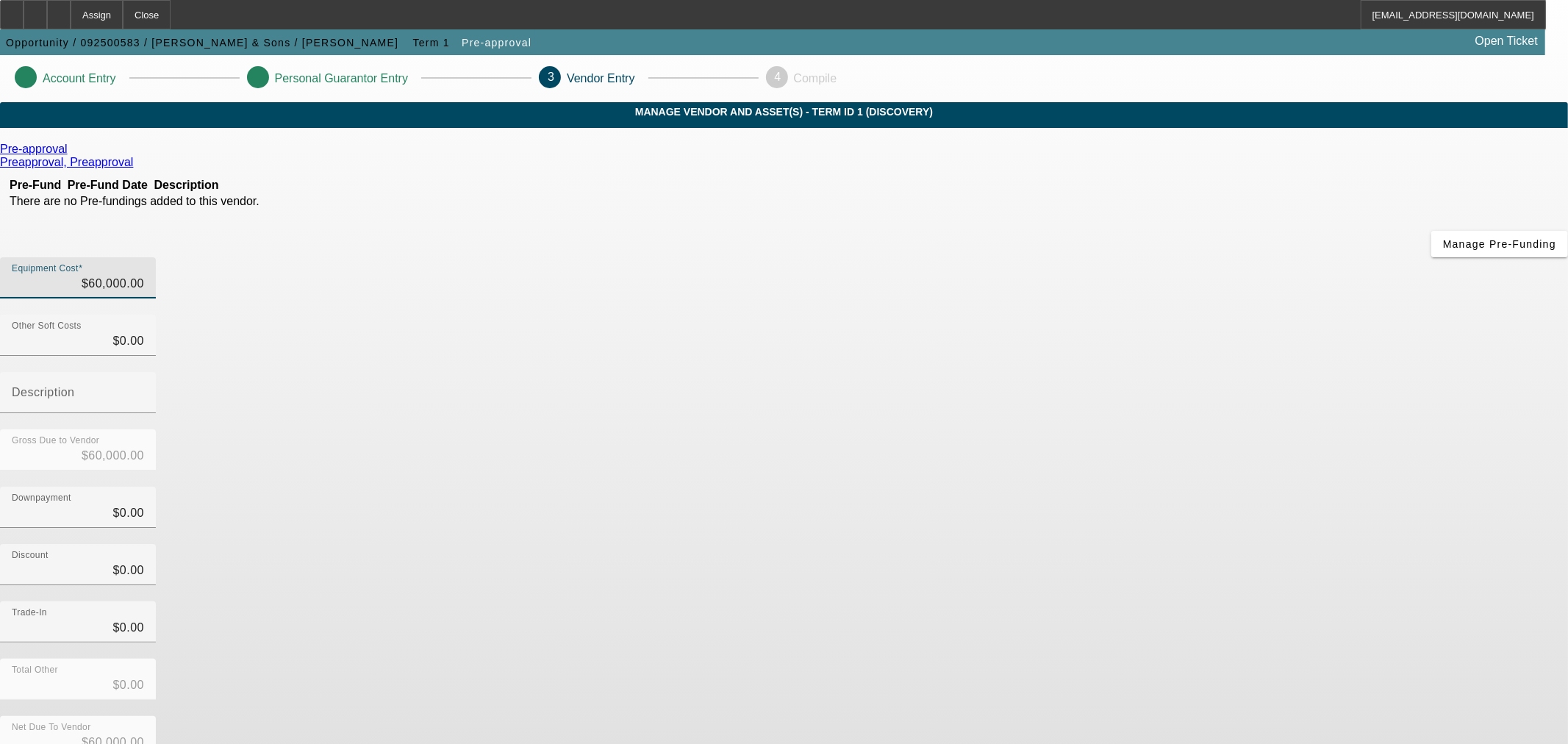
click at [1140, 487] on div "Downpayment $0.00" at bounding box center [784, 515] width 1568 height 57
click at [1097, 642] on form "Pre-approval Preapproval, Preapproval Pre-Fund Pre-Fund Date Description There …" at bounding box center [784, 501] width 1568 height 718
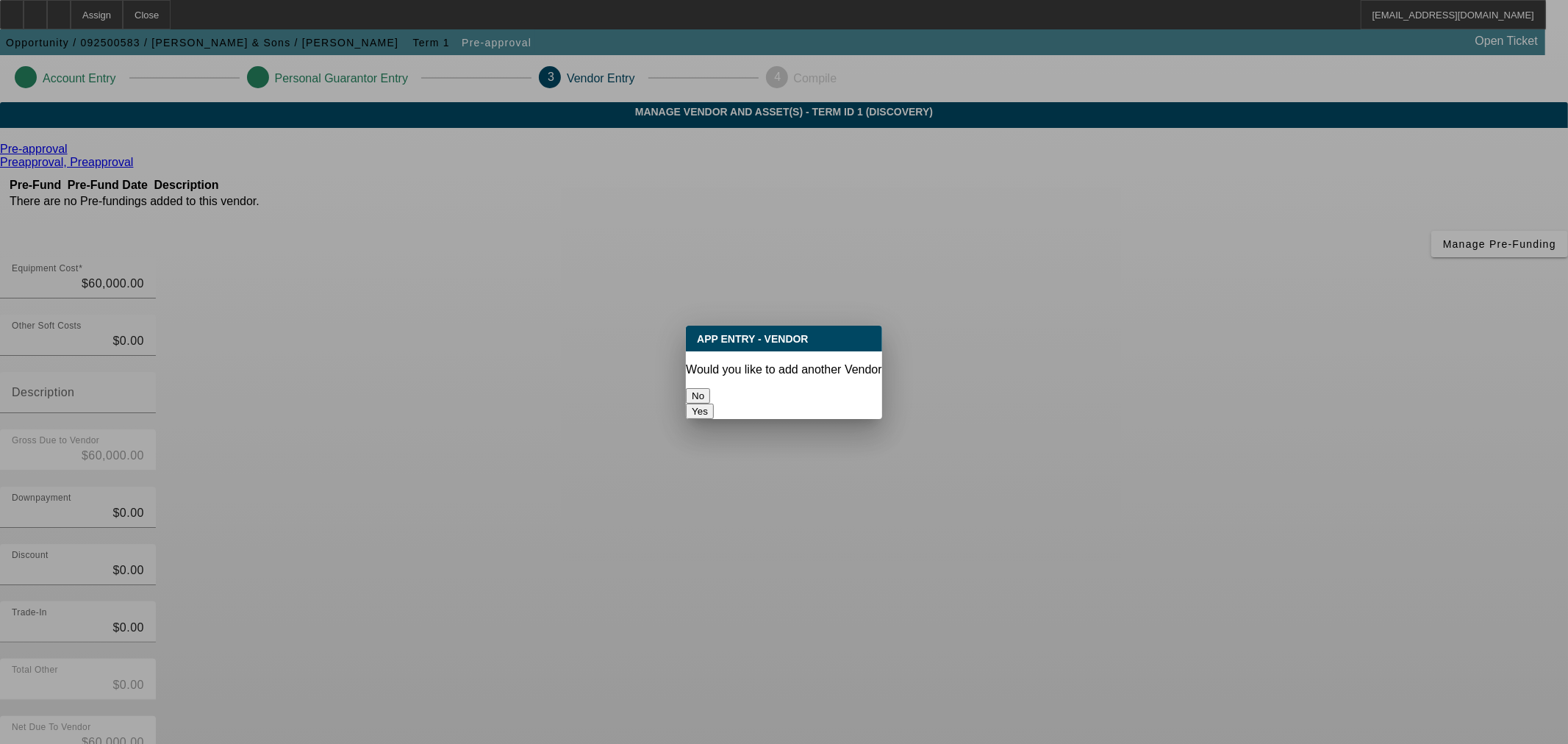
click at [710, 388] on button "No" at bounding box center [698, 396] width 24 height 15
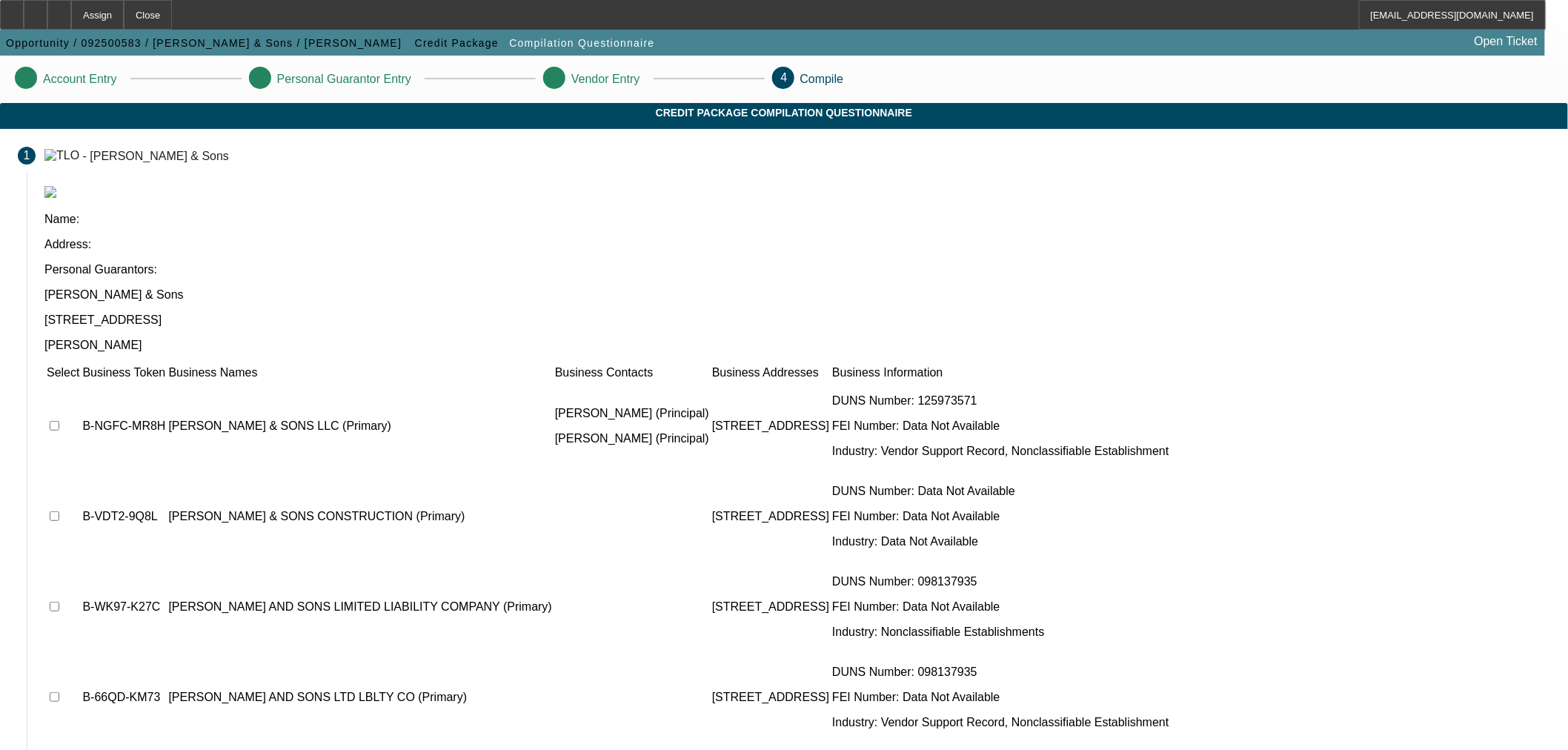
click at [60, 420] on input "checkbox" at bounding box center [54, 425] width 10 height 10
checkbox input "true"
click at [60, 601] on input "checkbox" at bounding box center [54, 606] width 10 height 10
checkbox input "true"
click at [80, 652] on td at bounding box center [62, 696] width 34 height 89
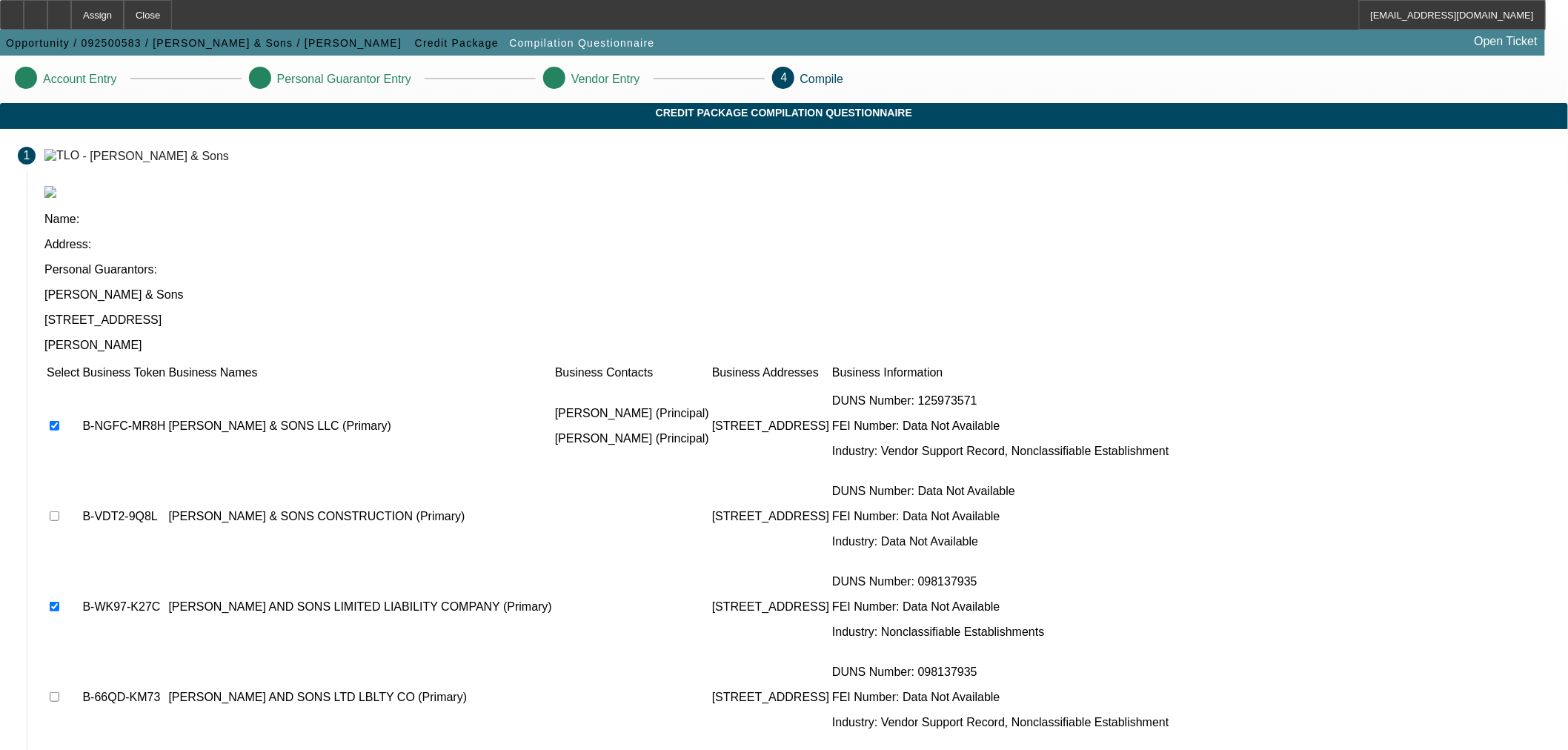
click at [60, 692] on input "checkbox" at bounding box center [54, 696] width 10 height 10
checkbox input "true"
drag, startPoint x: 1083, startPoint y: 678, endPoint x: 1068, endPoint y: 689, distance: 18.6
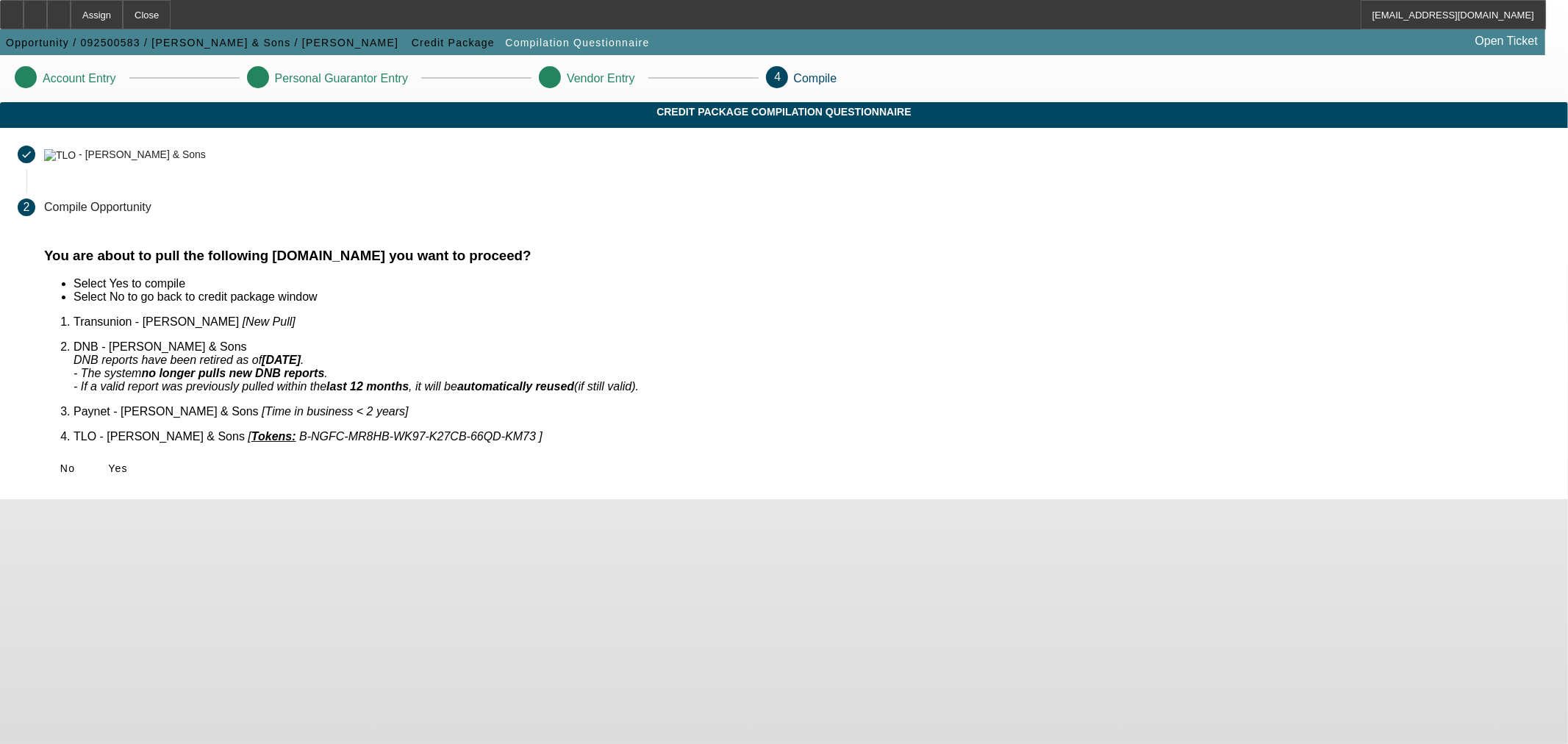
click at [487, 455] on div "No Yes" at bounding box center [797, 468] width 1507 height 27
click at [128, 463] on span "Yes" at bounding box center [118, 469] width 20 height 12
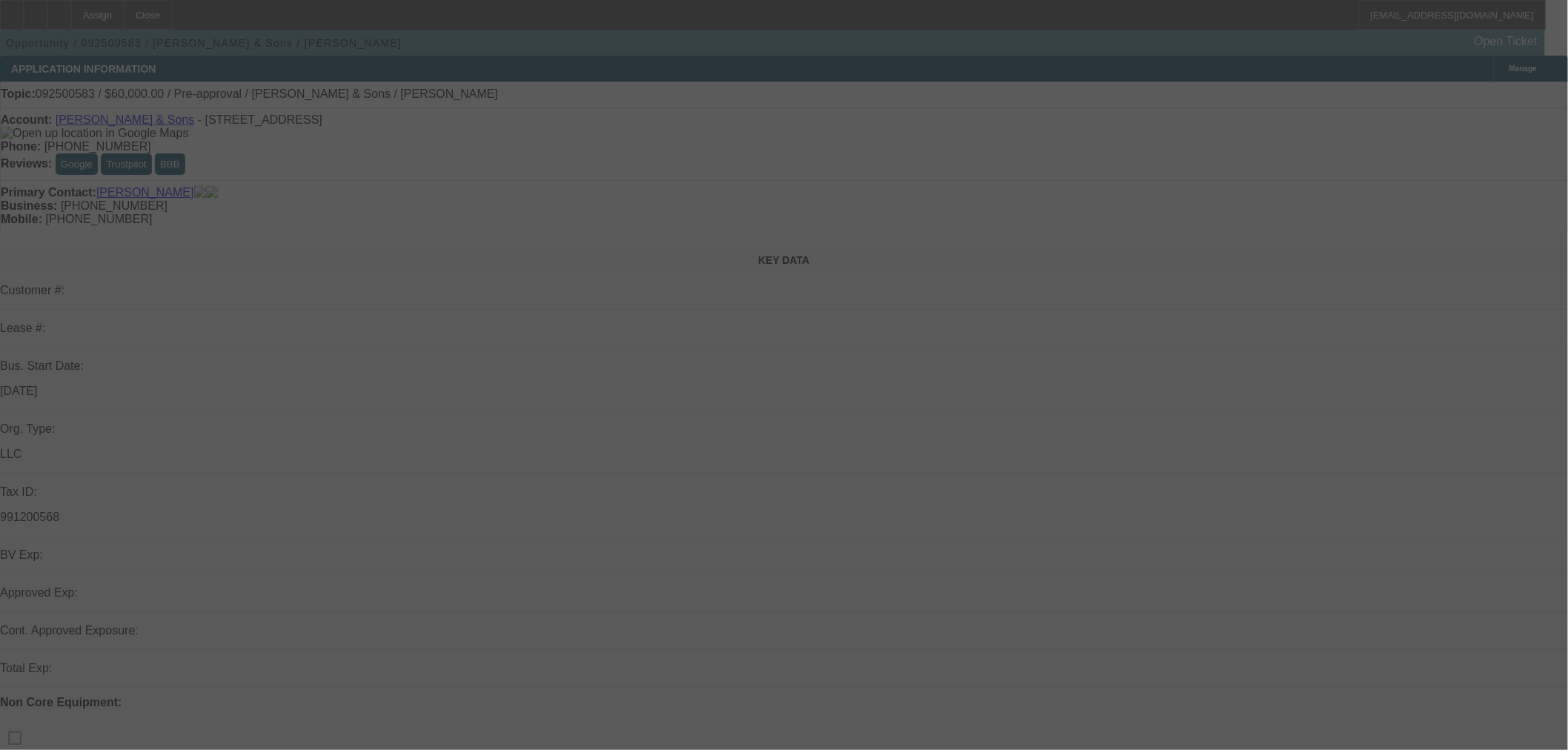
select select "0"
select select "2"
select select "0.1"
select select "4"
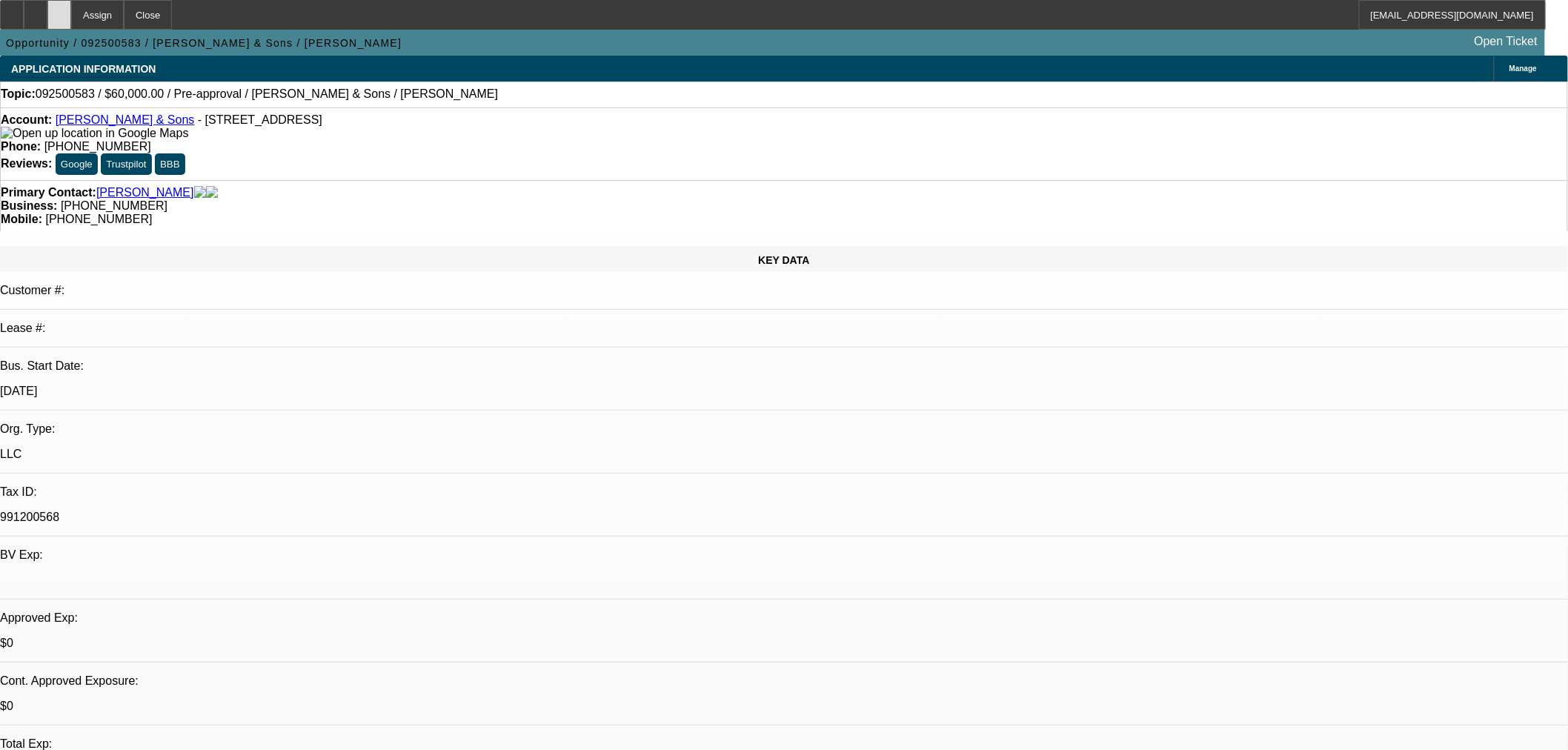
click at [60, 10] on icon at bounding box center [60, 10] width 0 height 0
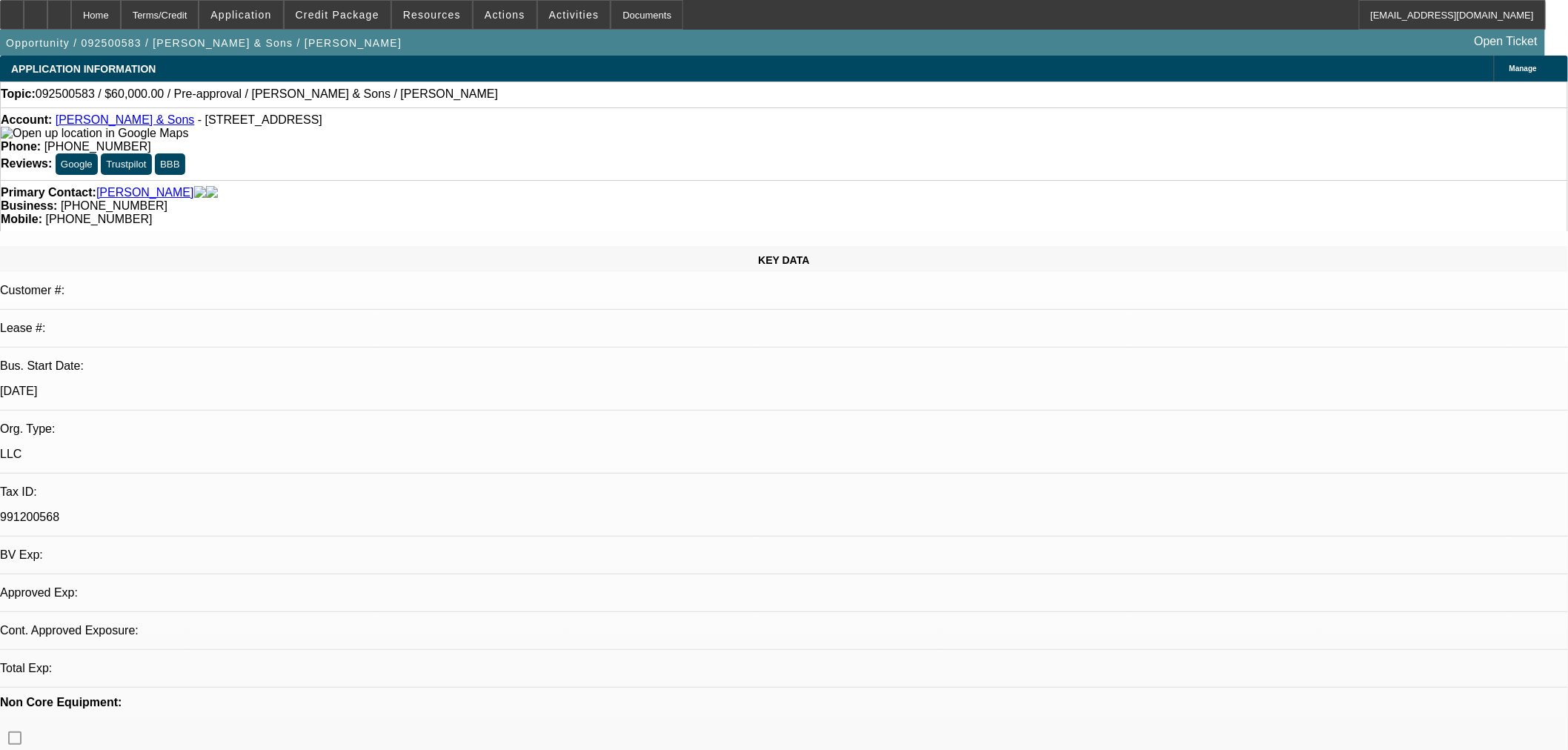
select select "0"
select select "2"
select select "0.1"
select select "4"
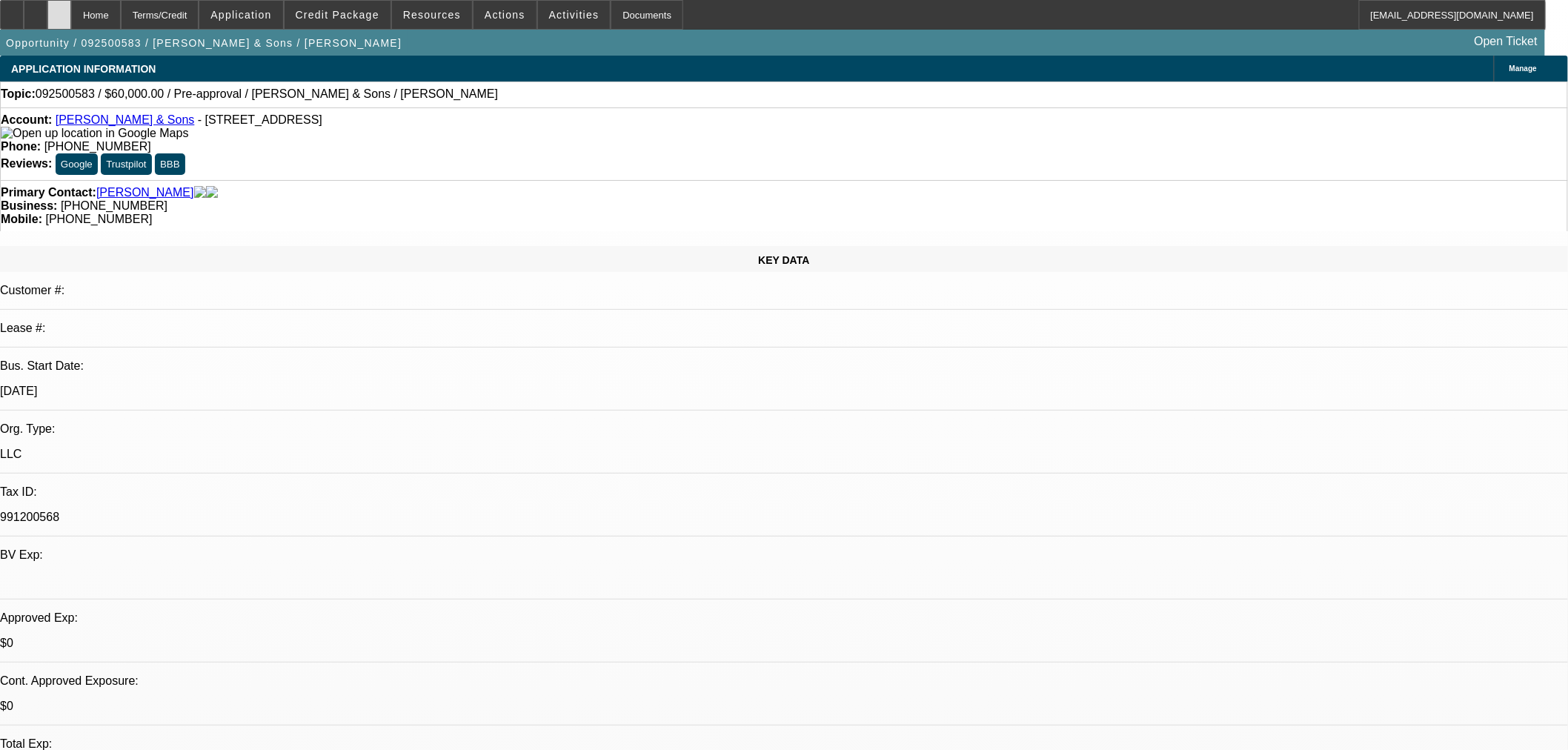
click at [71, 23] on div at bounding box center [59, 15] width 23 height 29
select select "0"
select select "2"
select select "0.1"
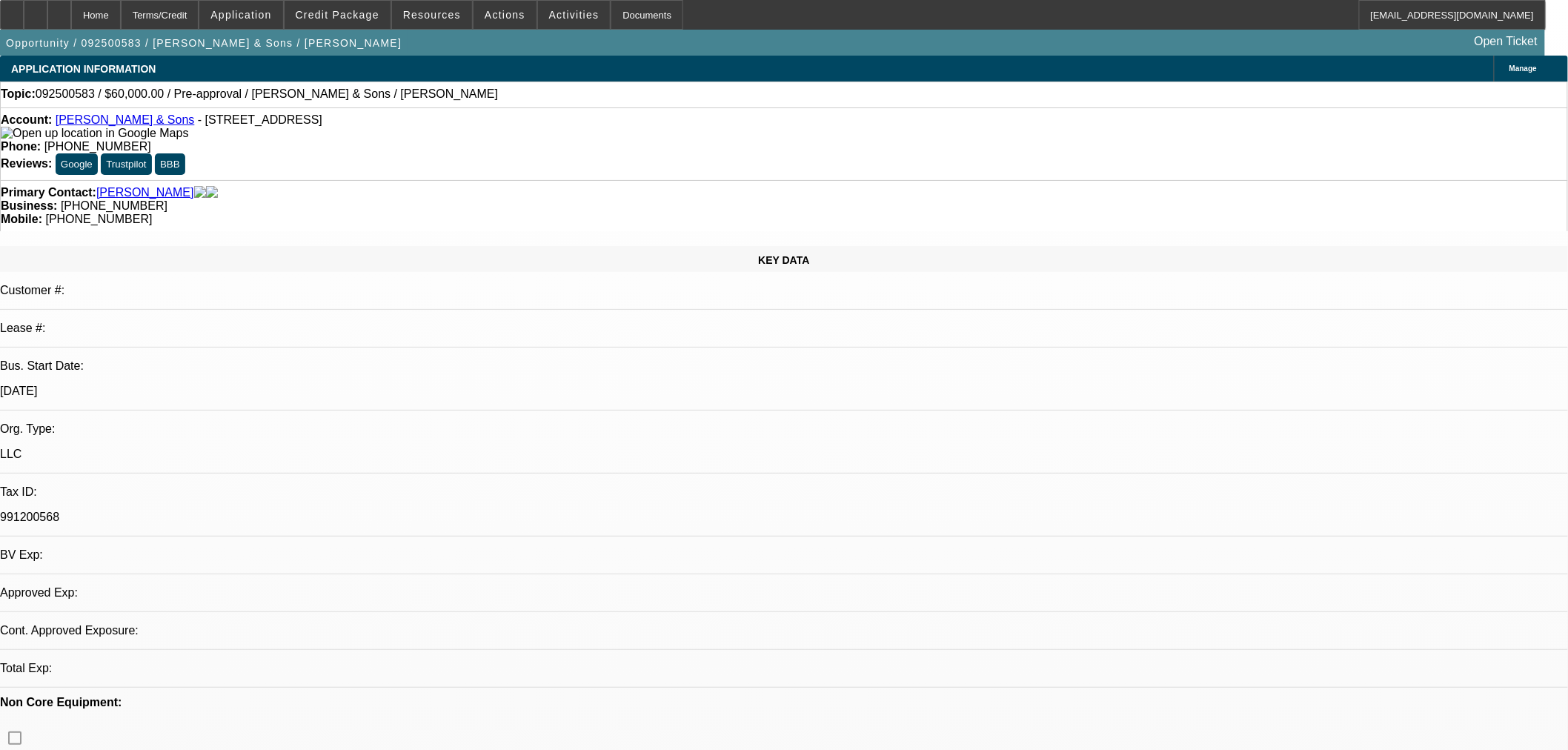
select select "4"
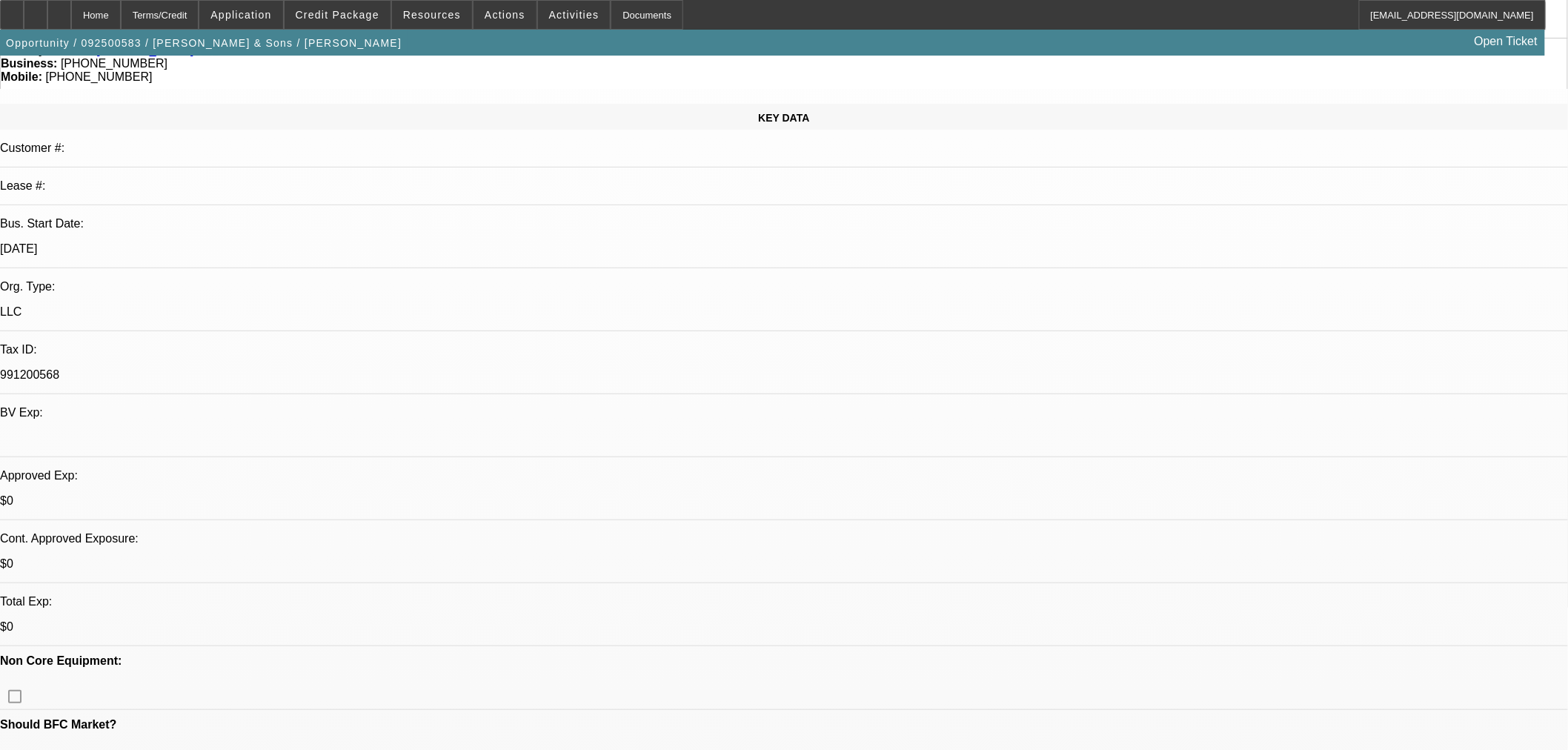
scroll to position [329, 0]
